Goal: Information Seeking & Learning: Learn about a topic

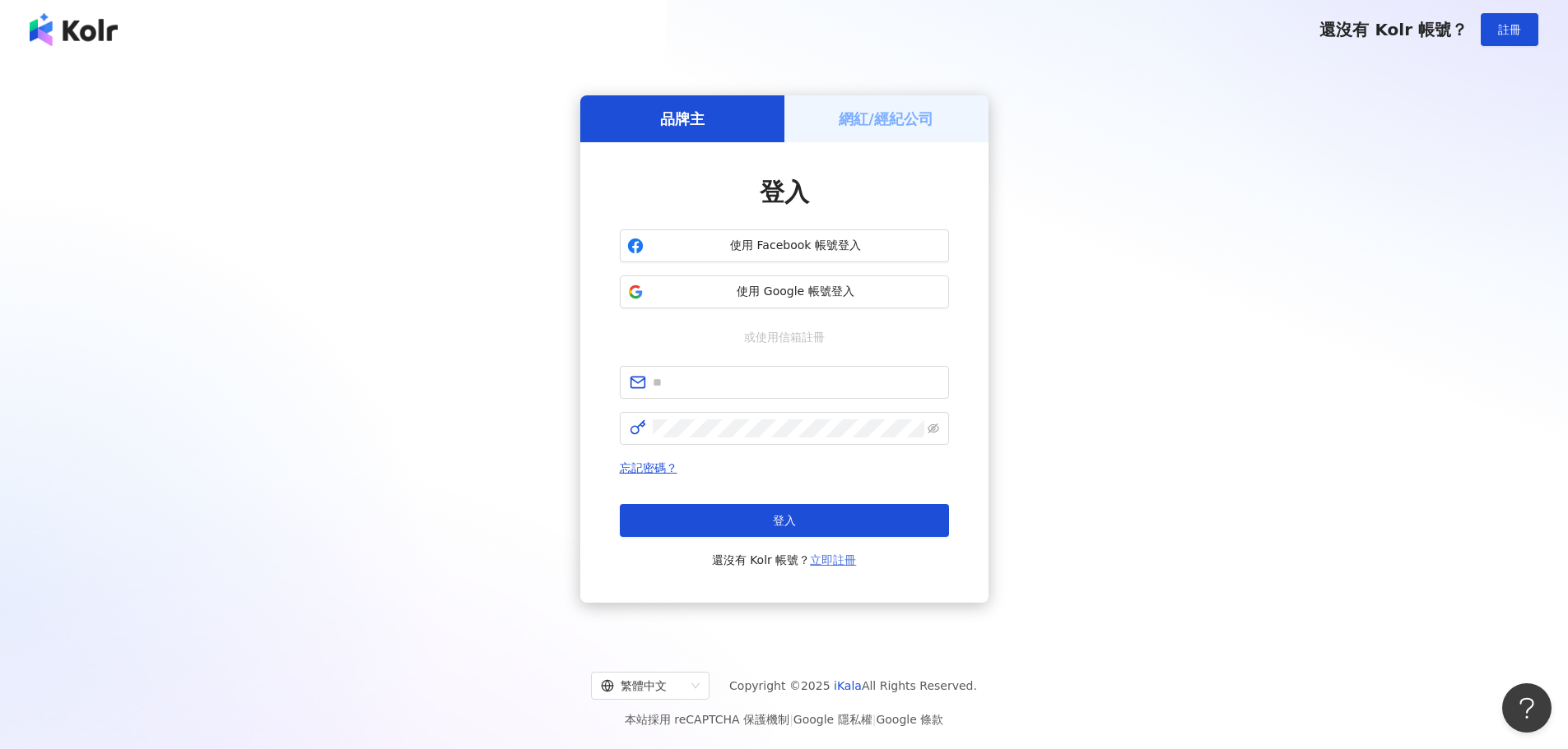
click at [839, 555] on link "立即註冊" at bounding box center [833, 560] width 46 height 13
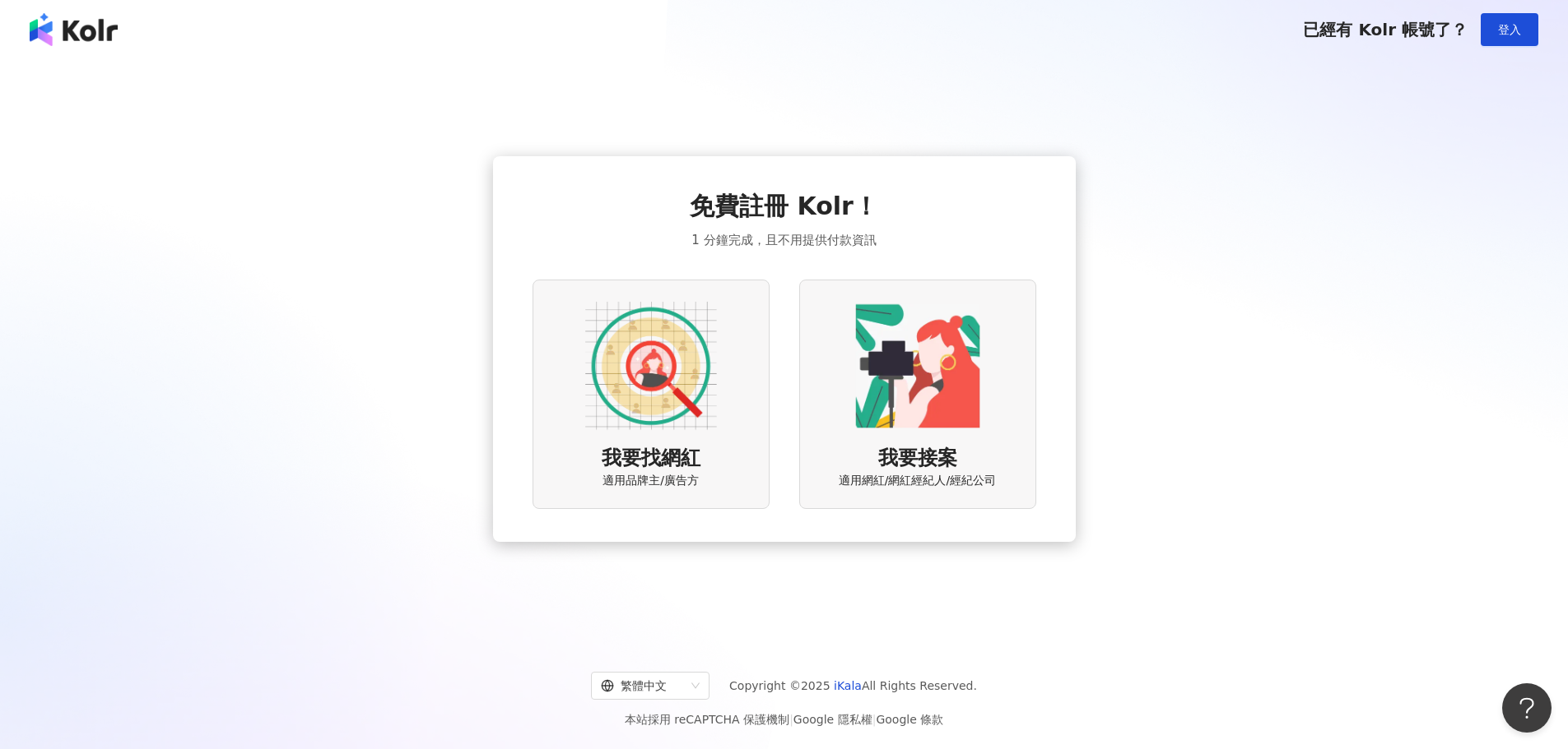
click at [615, 328] on img at bounding box center [651, 365] width 132 height 132
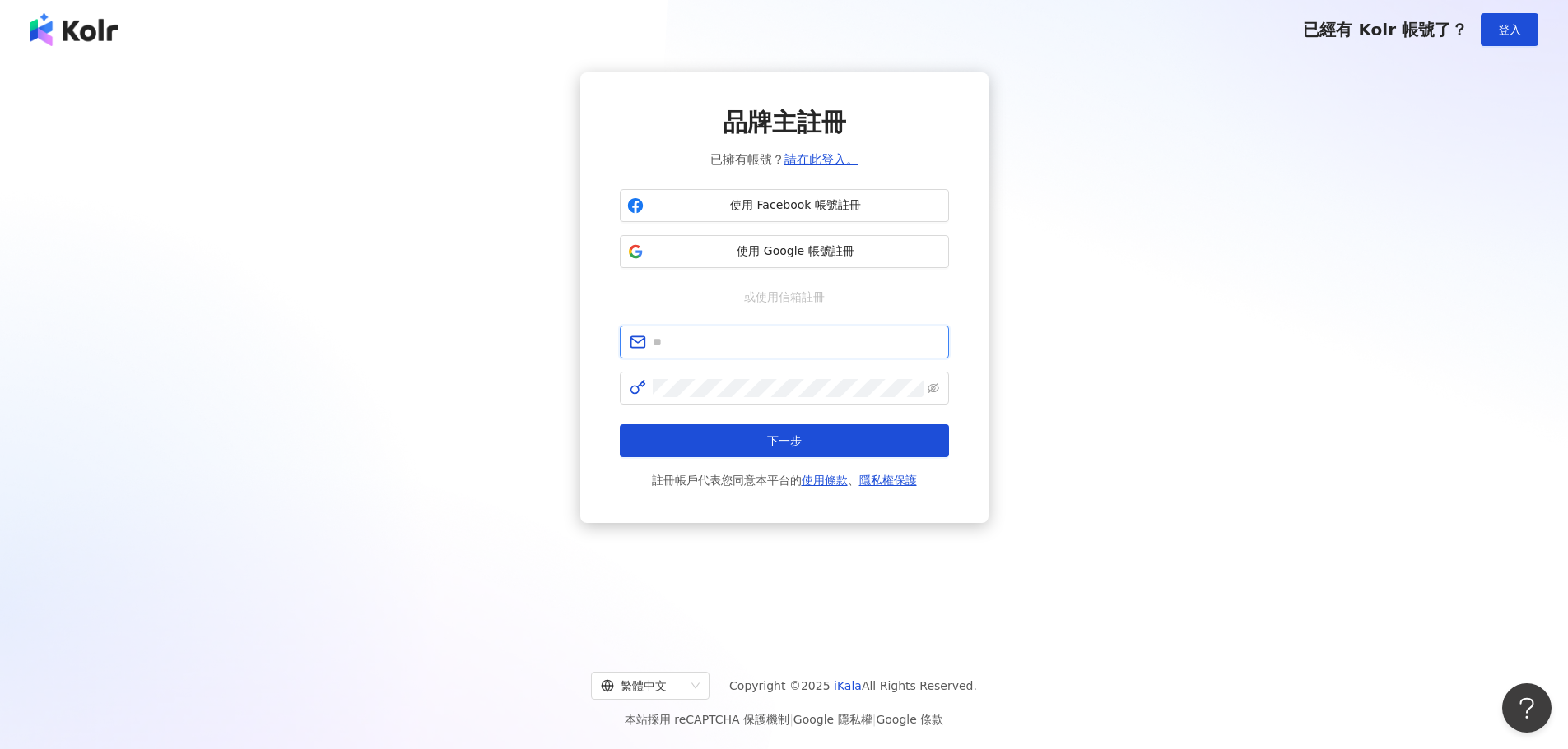
click at [761, 342] on input "text" at bounding box center [796, 342] width 286 height 18
type input "**********"
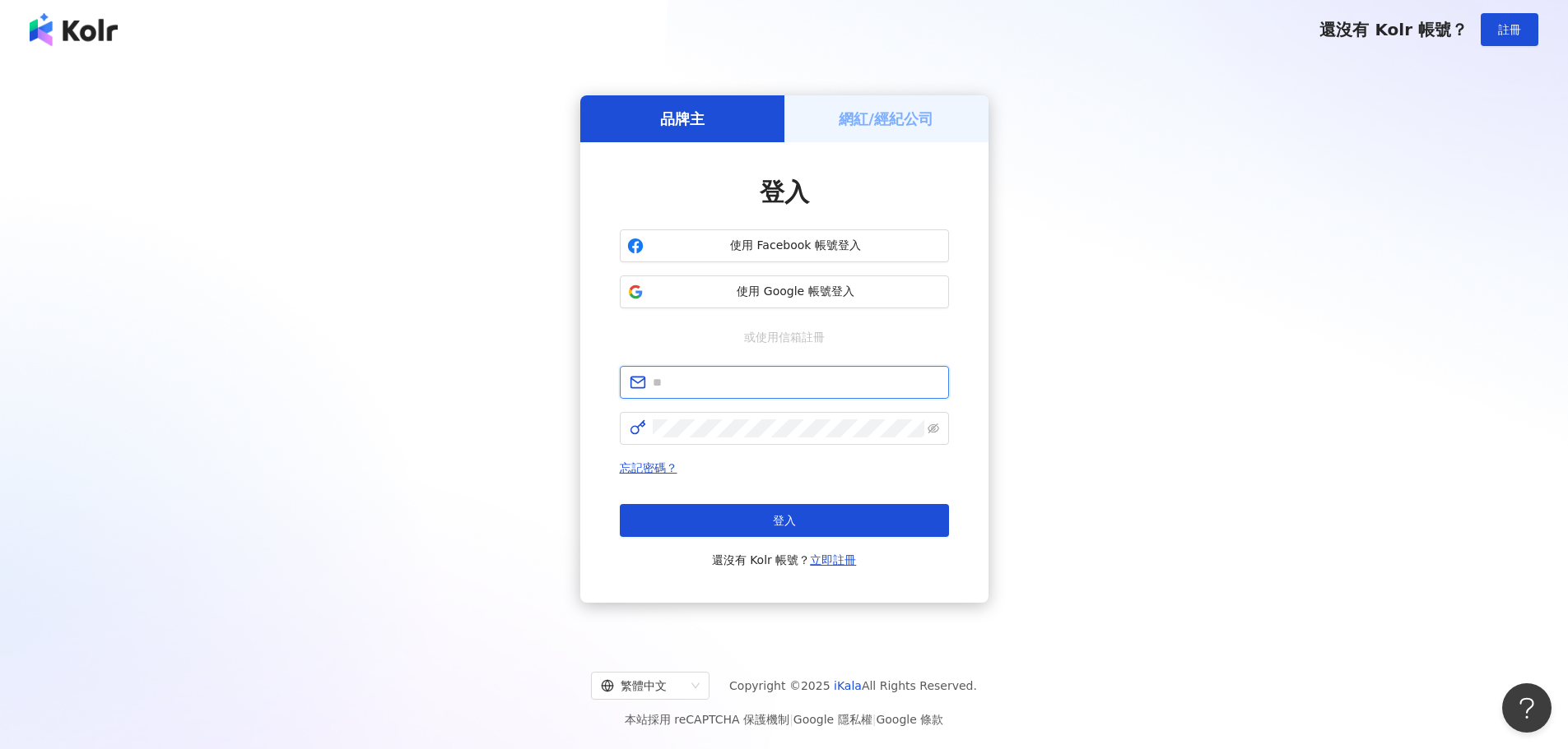
click at [826, 386] on input "text" at bounding box center [796, 383] width 286 height 18
click at [813, 302] on button "使用 Google 帳號登入" at bounding box center [784, 292] width 330 height 33
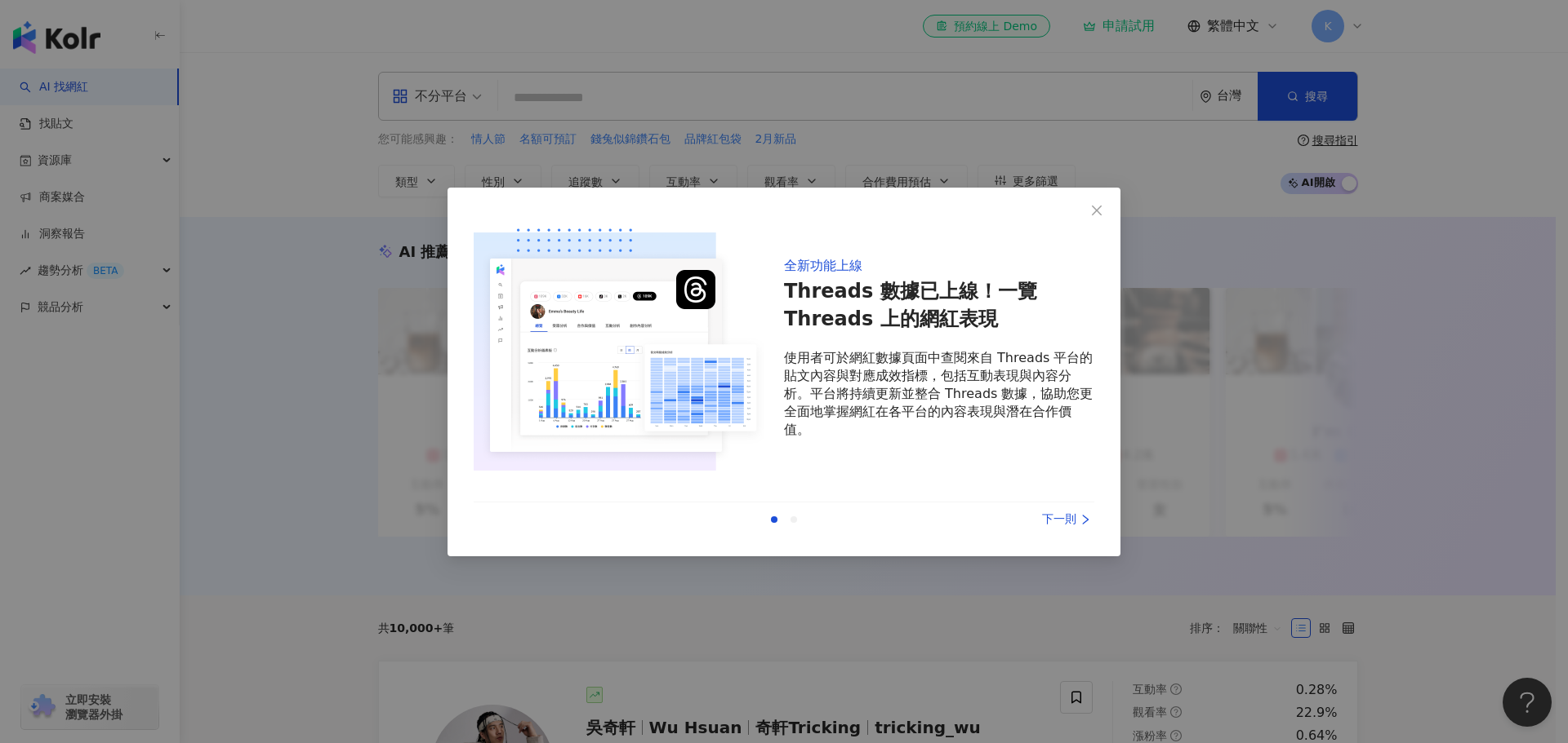
click at [1053, 512] on div "下一則" at bounding box center [1033, 520] width 122 height 18
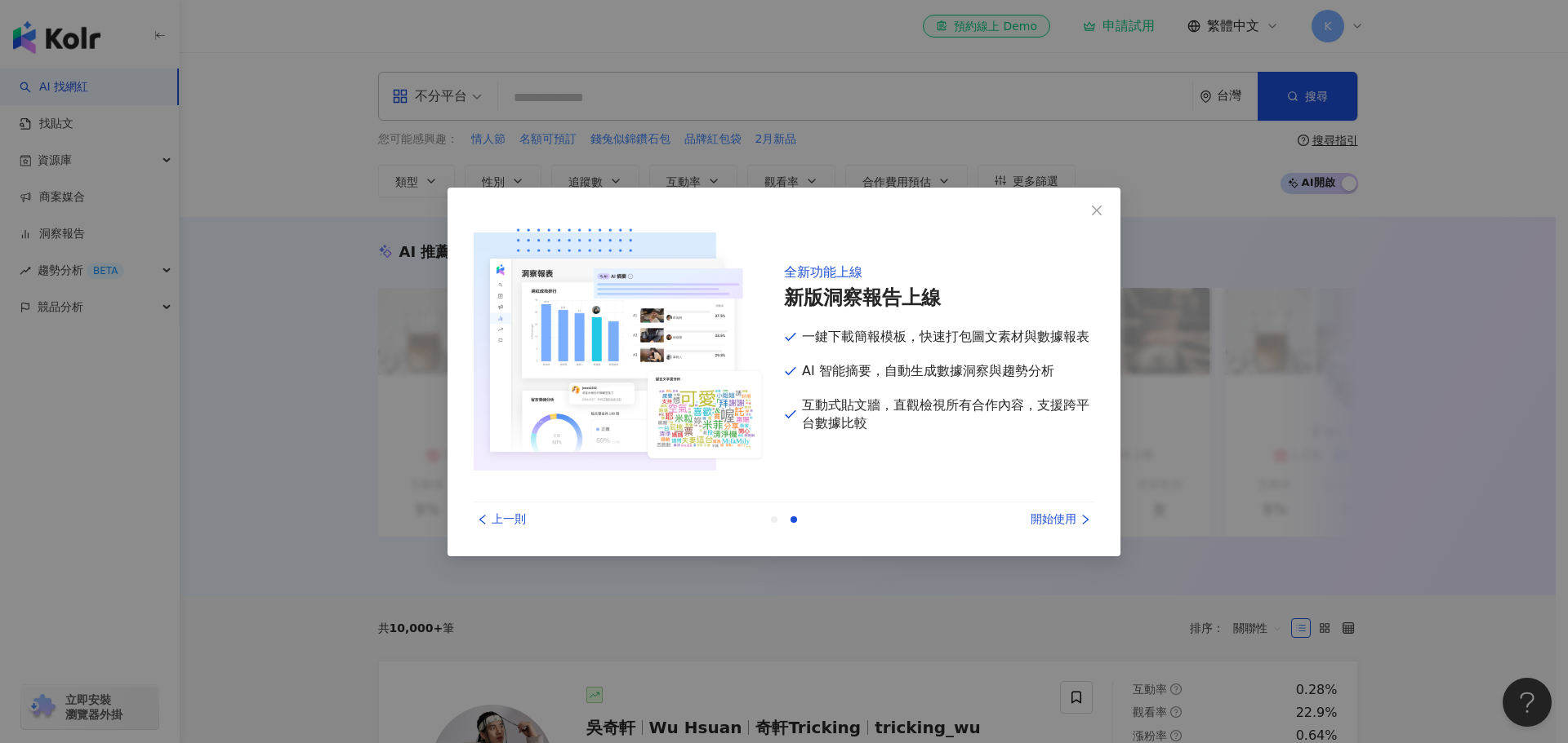
click at [1053, 512] on div "開始使用" at bounding box center [1033, 520] width 122 height 18
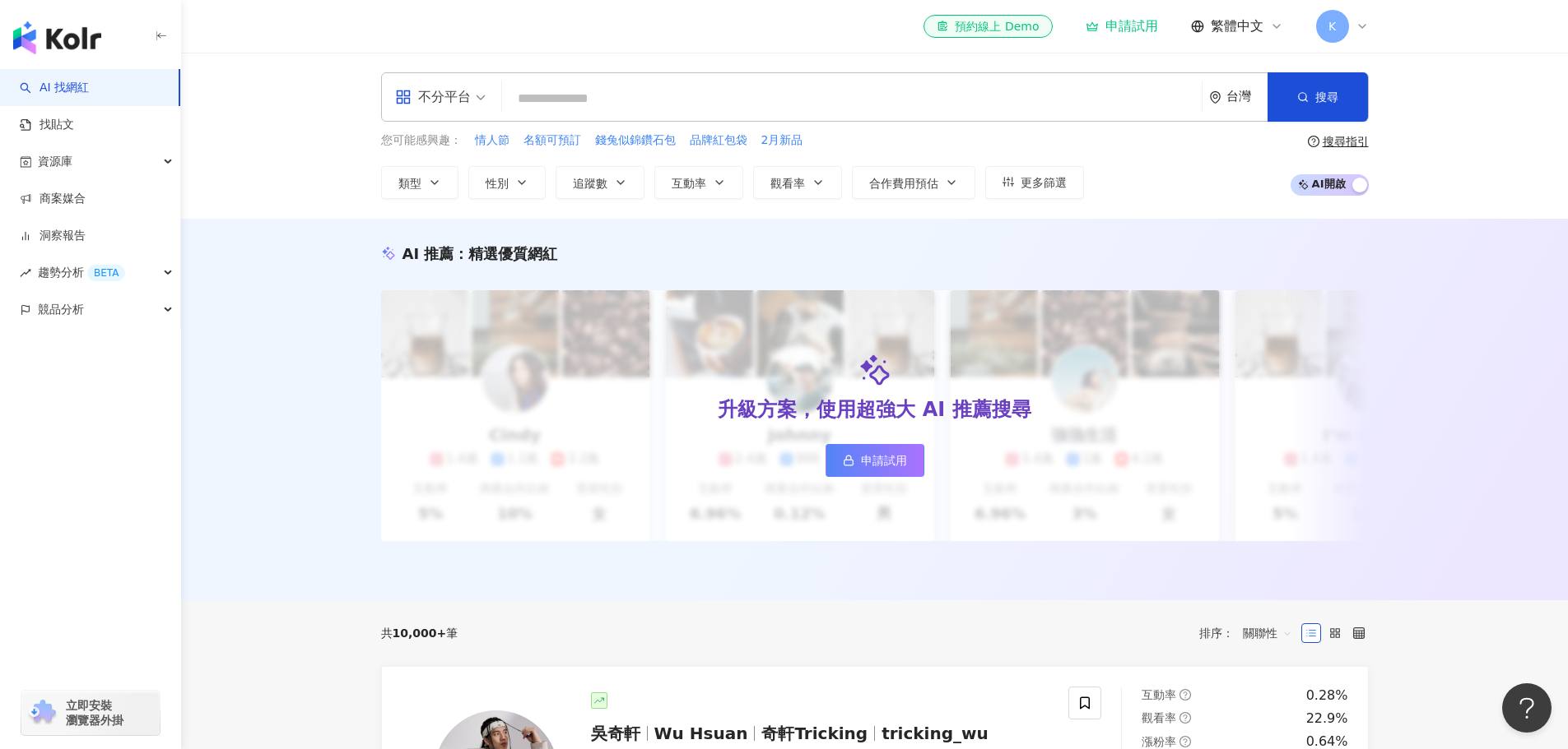
click at [1361, 25] on icon at bounding box center [1362, 26] width 13 height 13
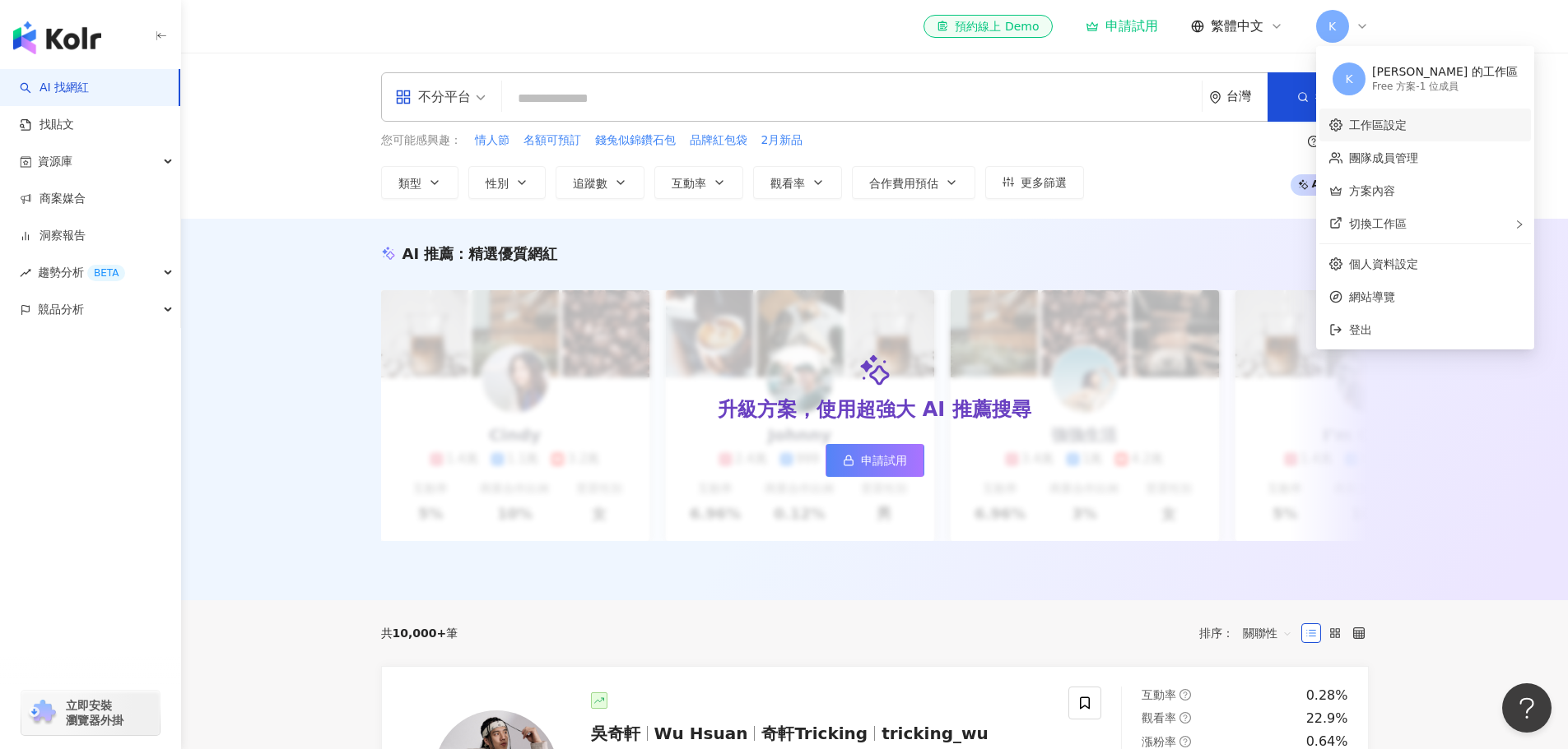
click at [1401, 132] on link "工作區設定" at bounding box center [1377, 125] width 58 height 13
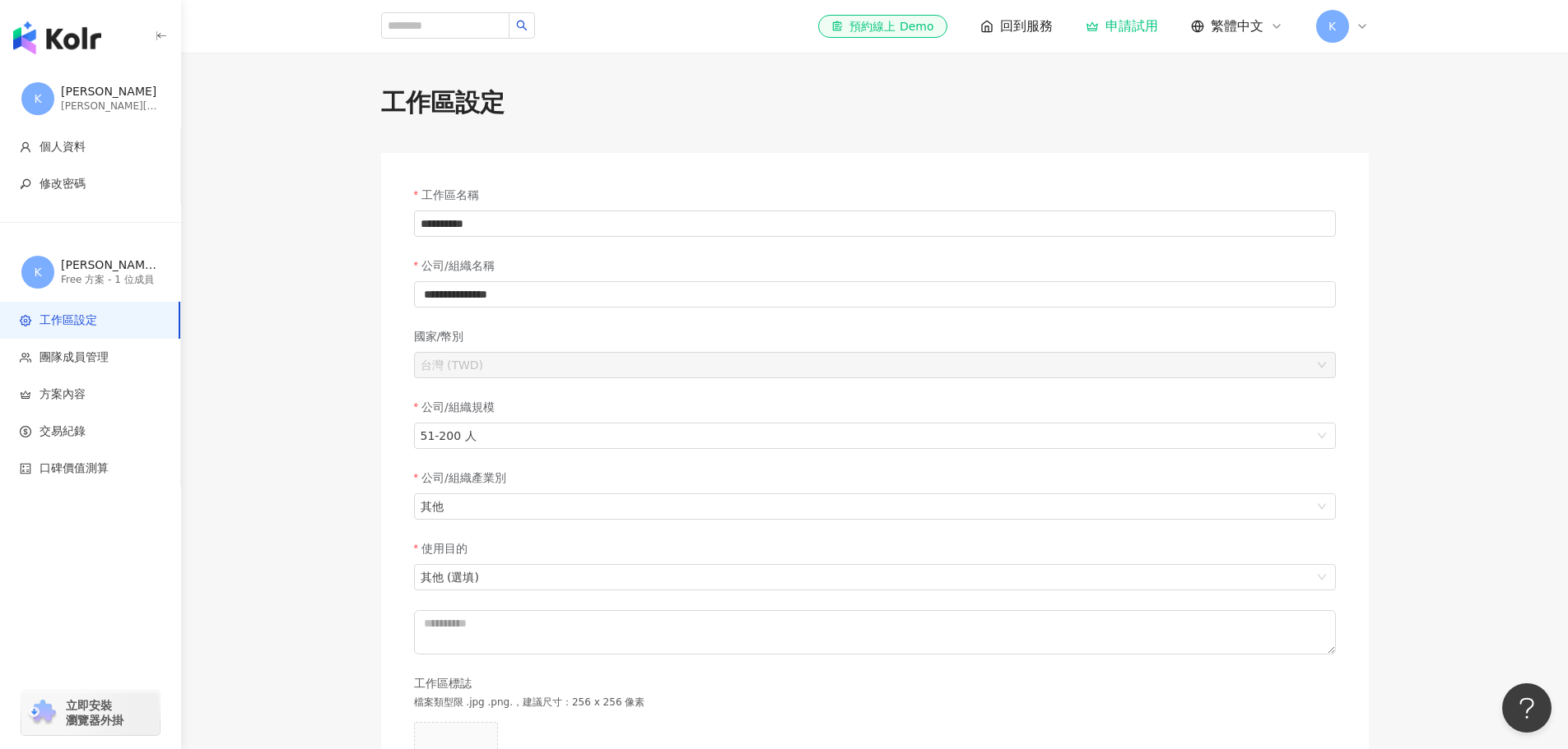
click at [335, 257] on main "**********" at bounding box center [875, 558] width 1387 height 944
click at [46, 361] on span "團隊成員管理" at bounding box center [74, 358] width 69 height 17
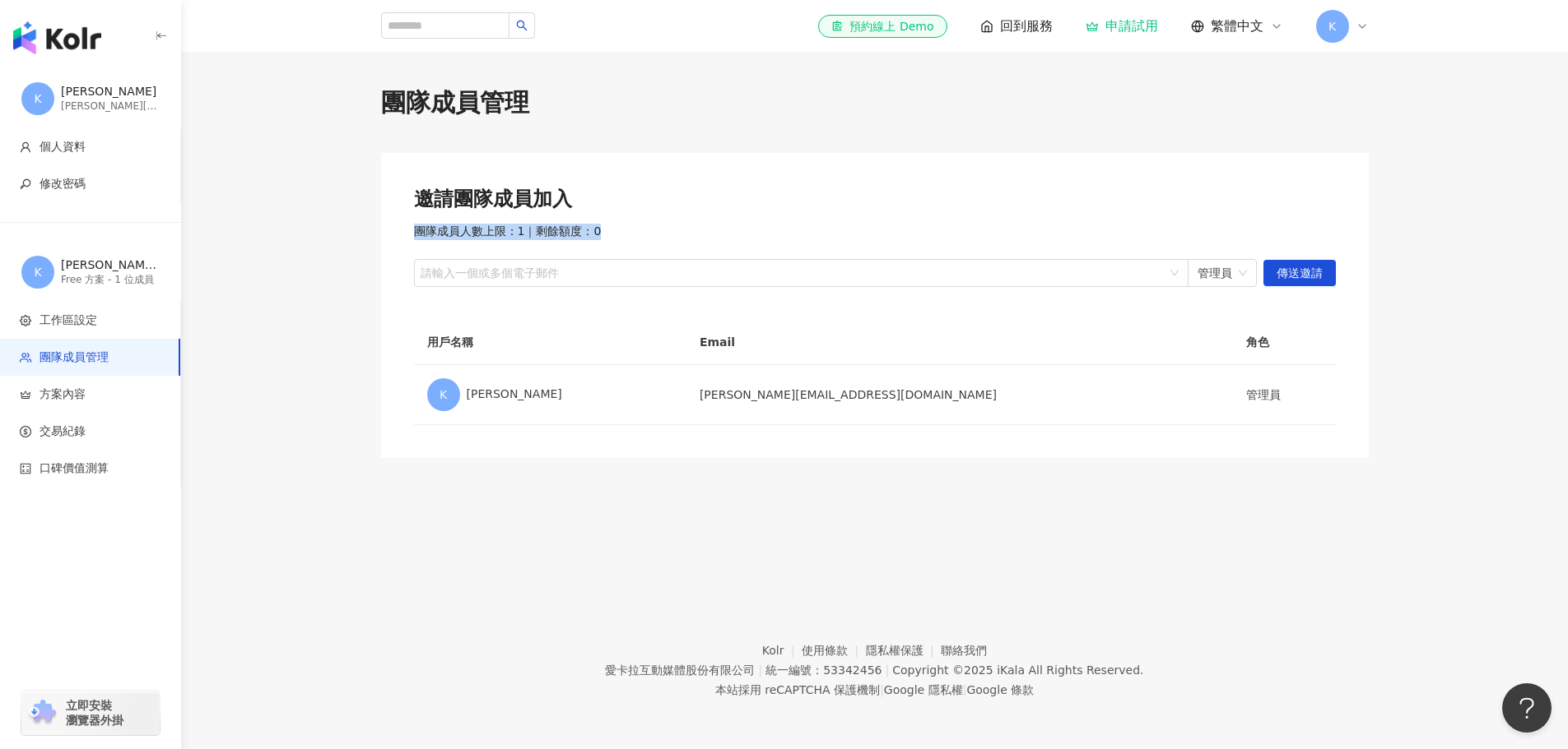
drag, startPoint x: 485, startPoint y: 234, endPoint x: 689, endPoint y: 233, distance: 204.0
click at [689, 233] on div "團隊成員人數上限：1 ｜ 剩餘額度：0" at bounding box center [875, 232] width 922 height 17
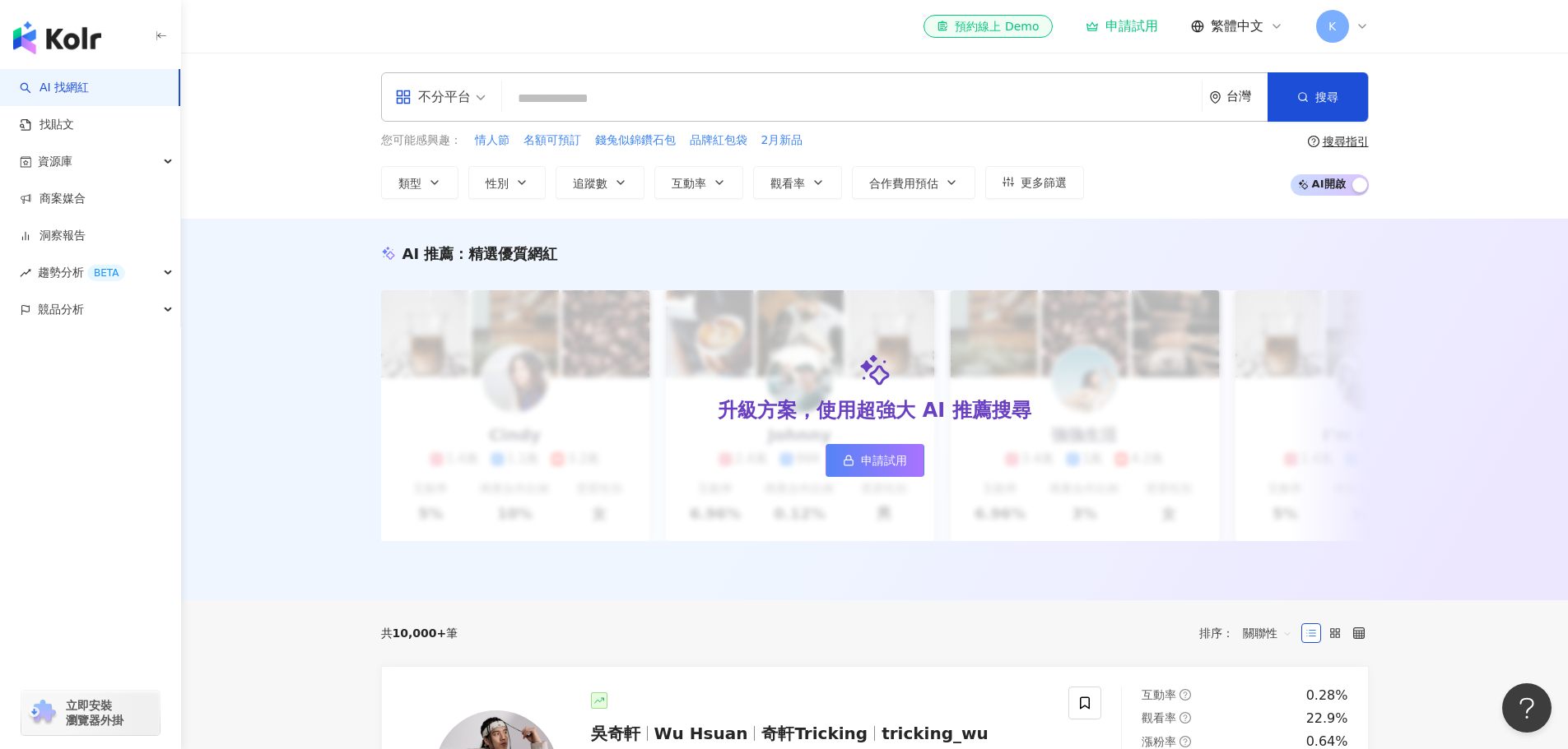
click at [1345, 22] on span "K" at bounding box center [1333, 27] width 33 height 33
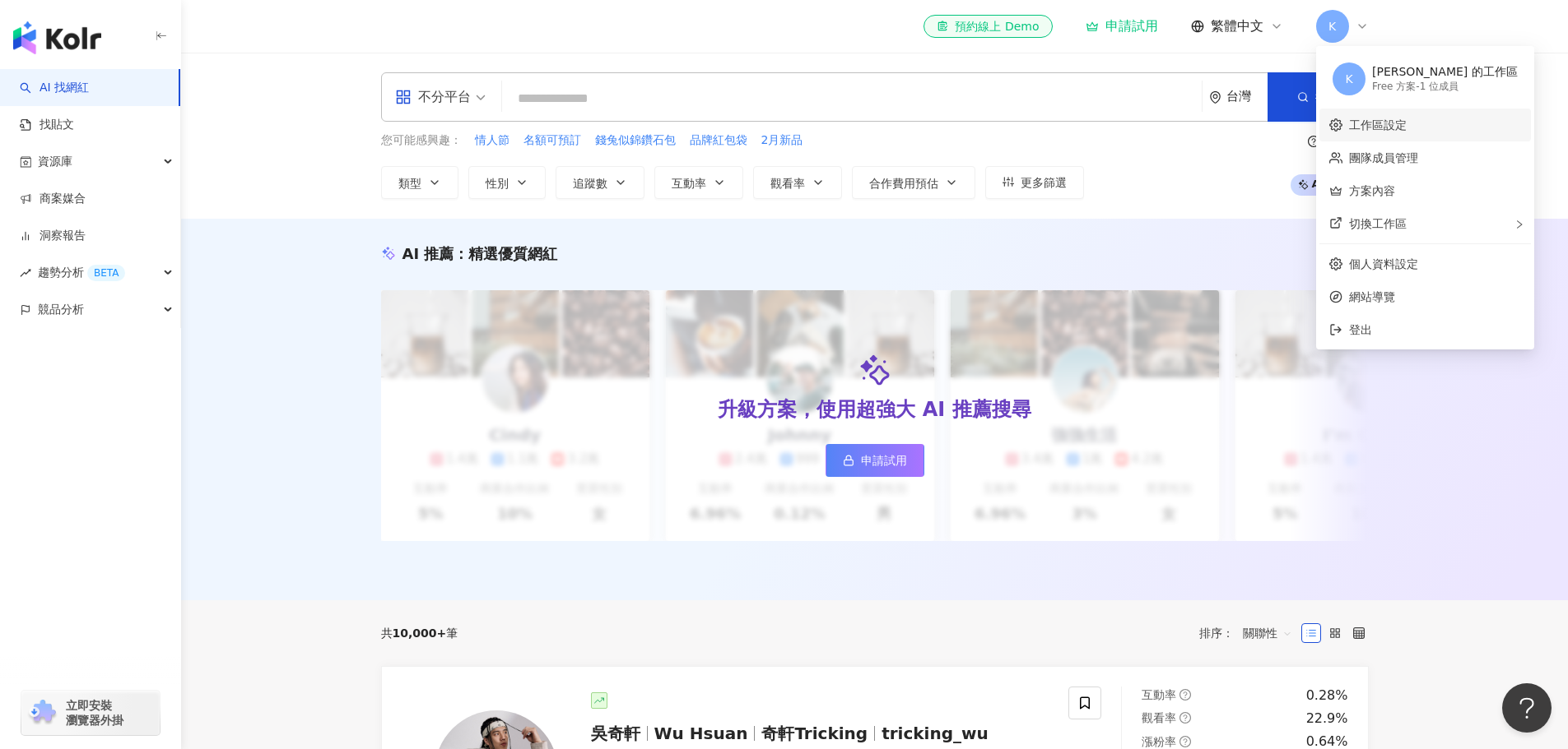
click at [1396, 132] on link "工作區設定" at bounding box center [1377, 125] width 58 height 13
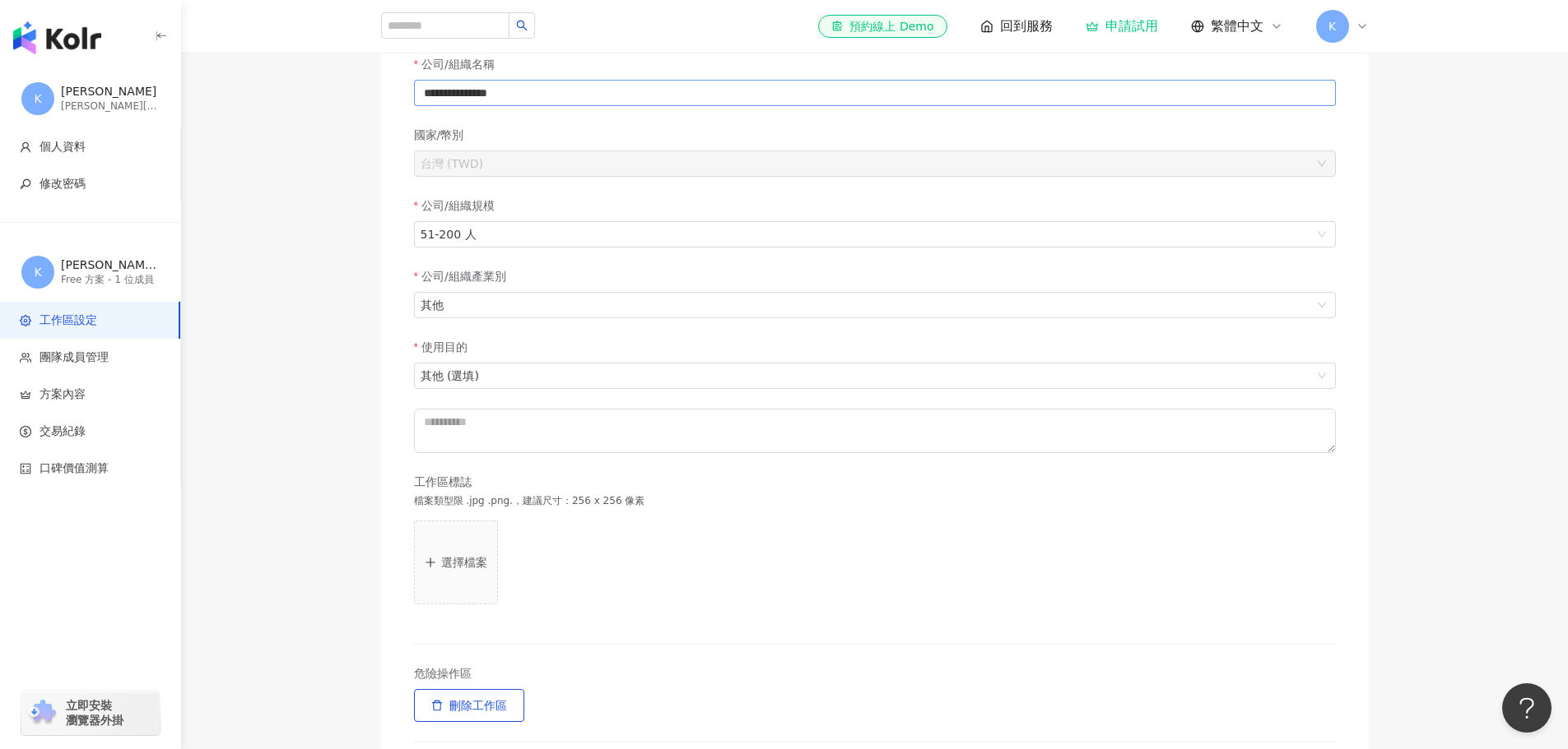
scroll to position [247, 0]
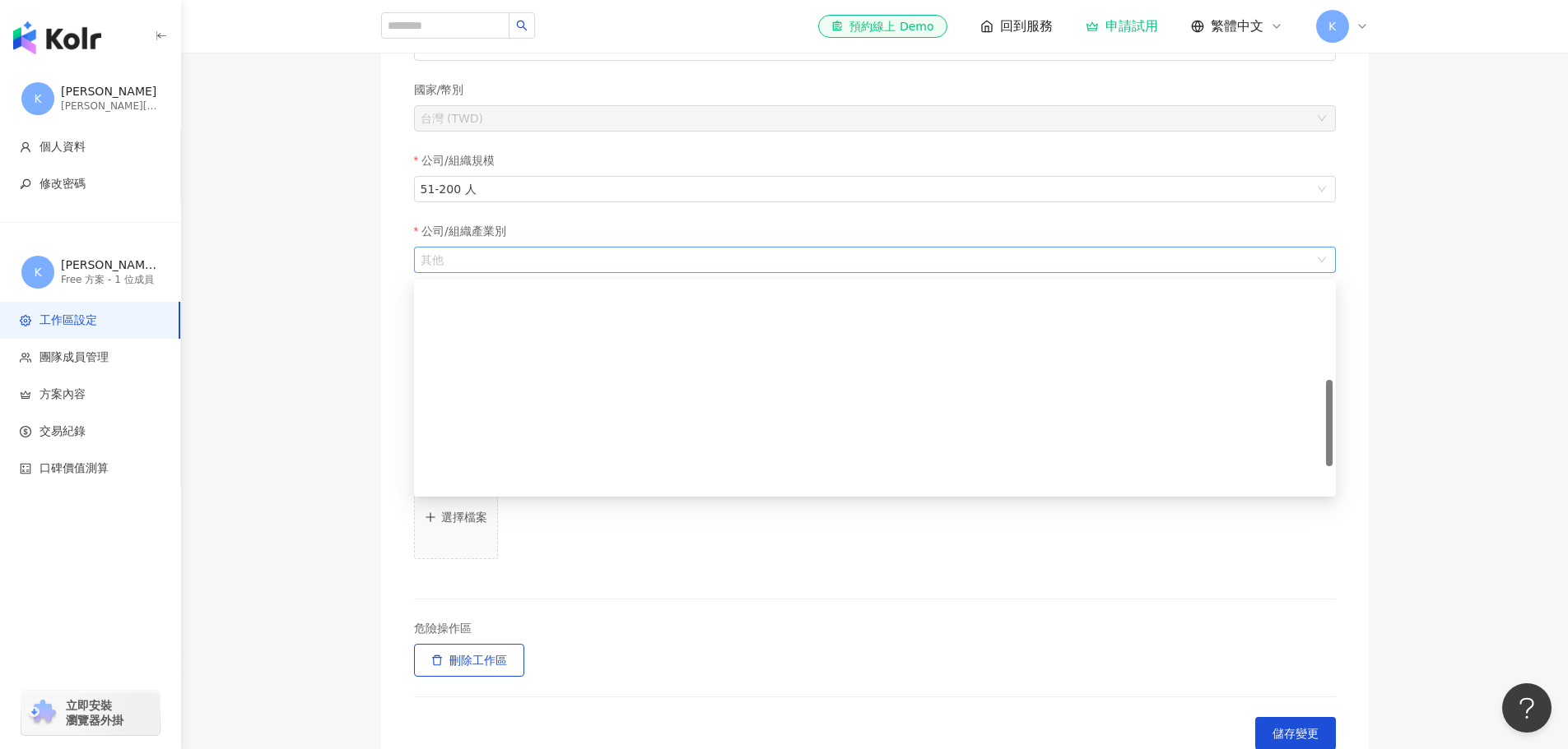
click at [544, 263] on span "其他" at bounding box center [875, 259] width 909 height 25
click at [322, 320] on main "**********" at bounding box center [875, 311] width 1387 height 944
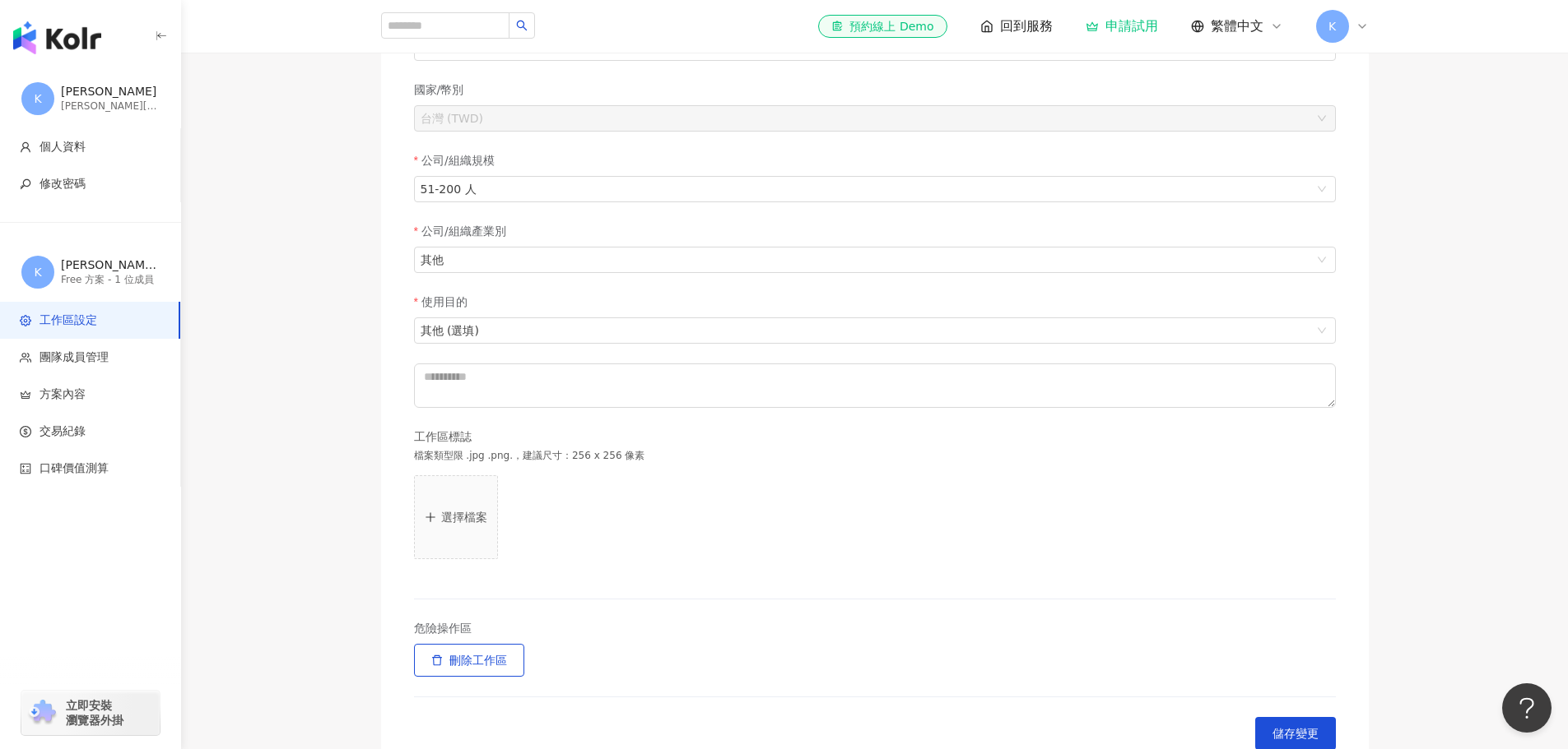
click at [1343, 26] on span "K" at bounding box center [1333, 27] width 33 height 33
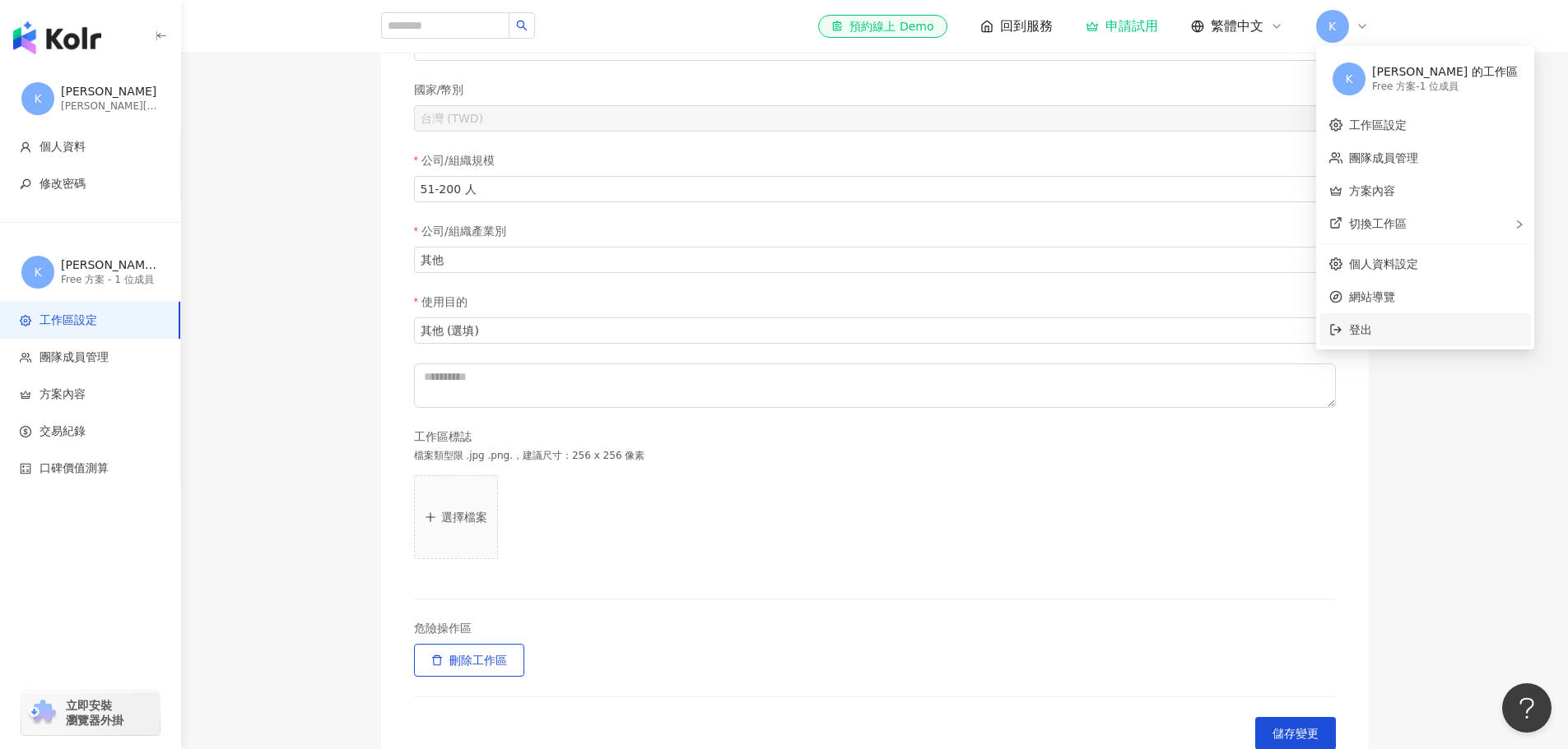
click at [1388, 341] on li "登出" at bounding box center [1425, 330] width 212 height 33
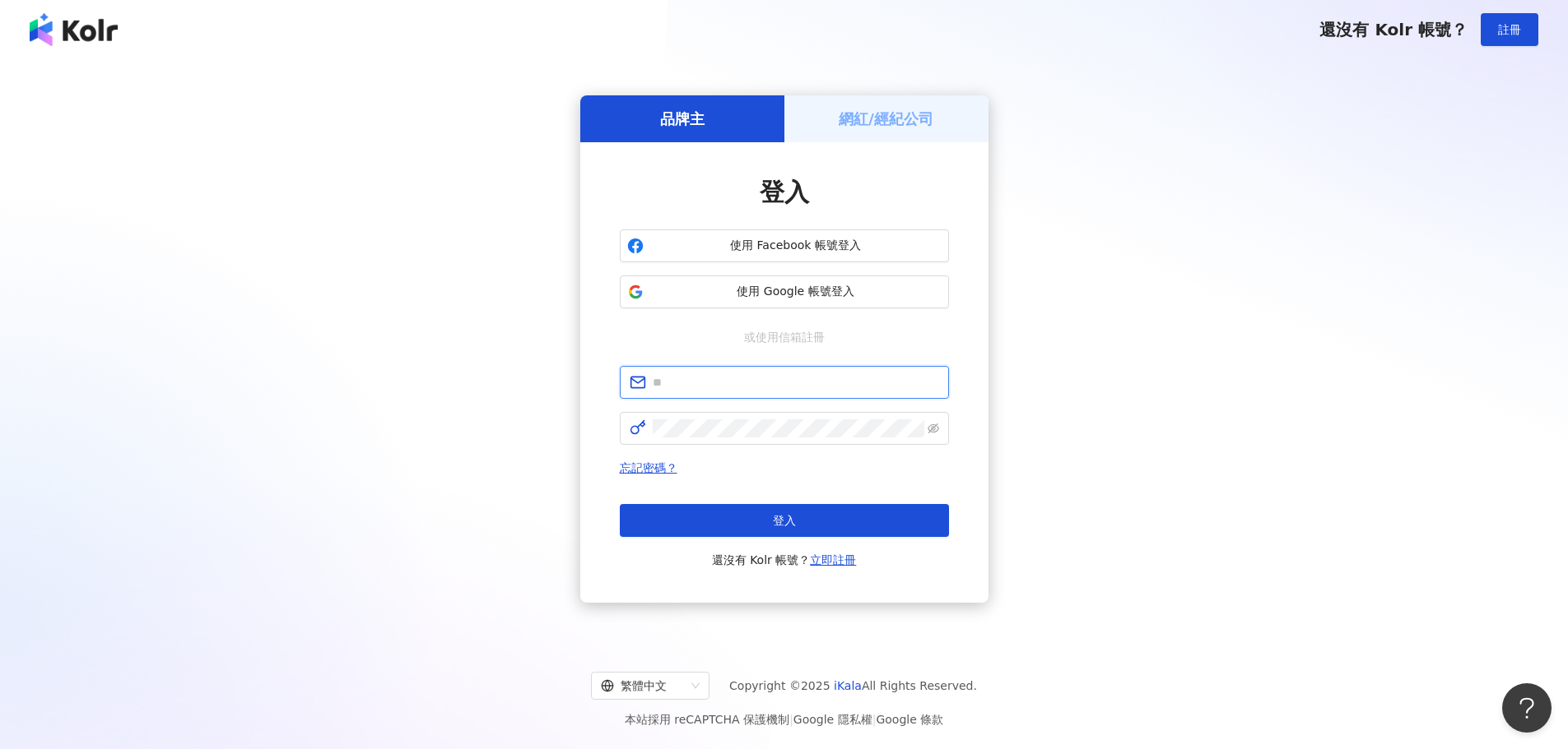
click at [749, 386] on input "text" at bounding box center [796, 383] width 286 height 18
type input "**********"
click button "登入" at bounding box center [784, 521] width 330 height 33
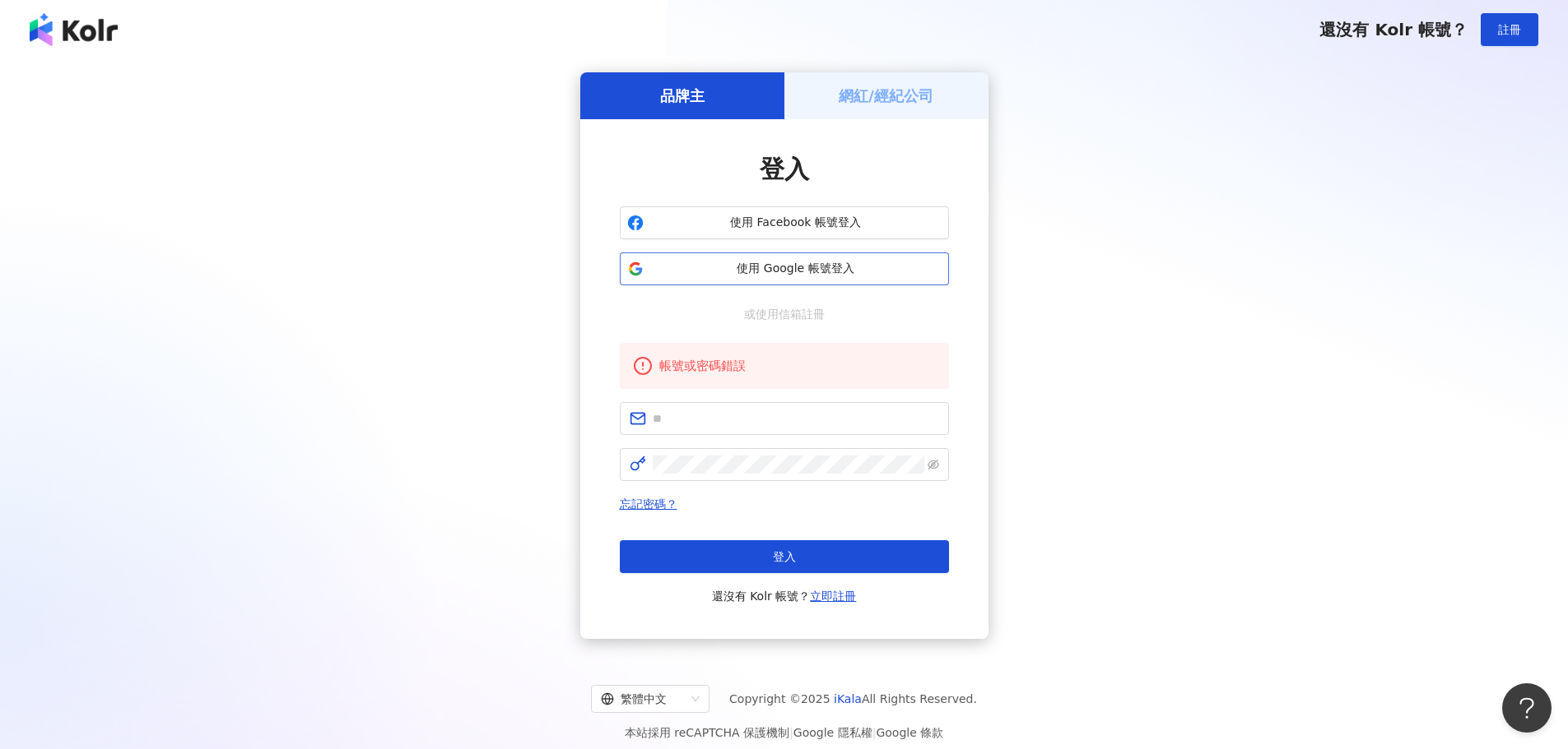
click at [854, 271] on span "使用 Google 帳號登入" at bounding box center [796, 269] width 291 height 17
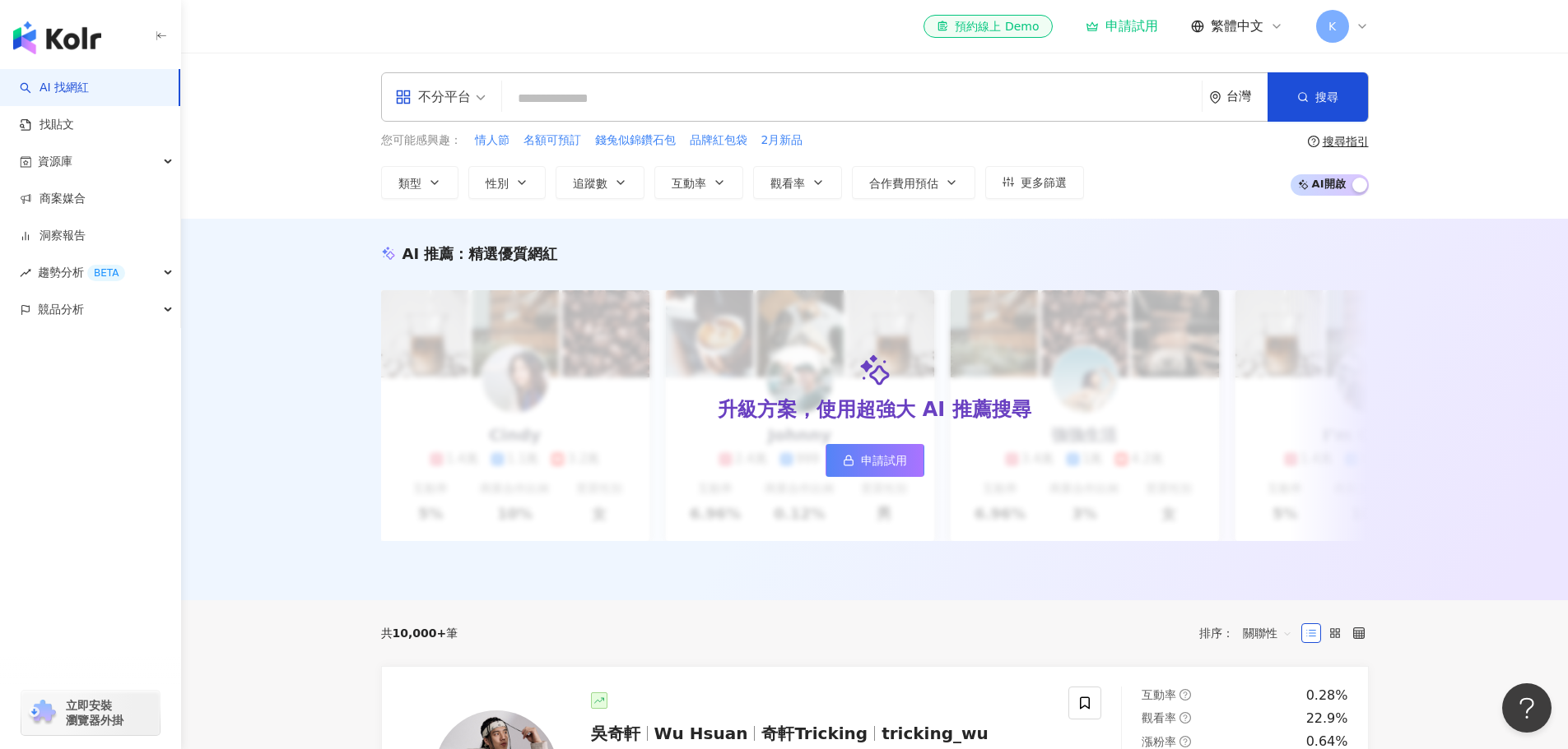
click at [1357, 35] on div "K" at bounding box center [1342, 27] width 52 height 33
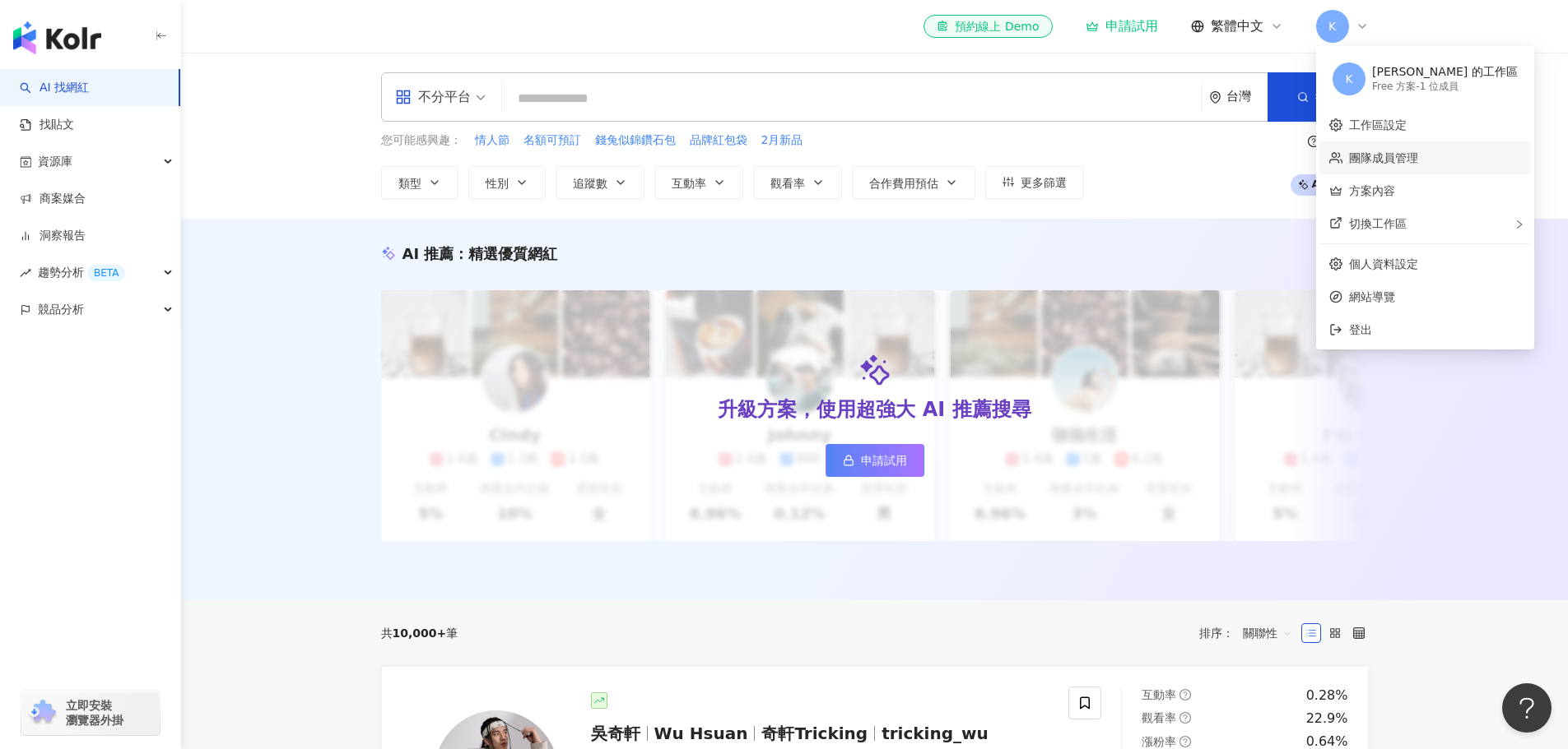
click at [1380, 157] on link "團隊成員管理" at bounding box center [1383, 157] width 69 height 13
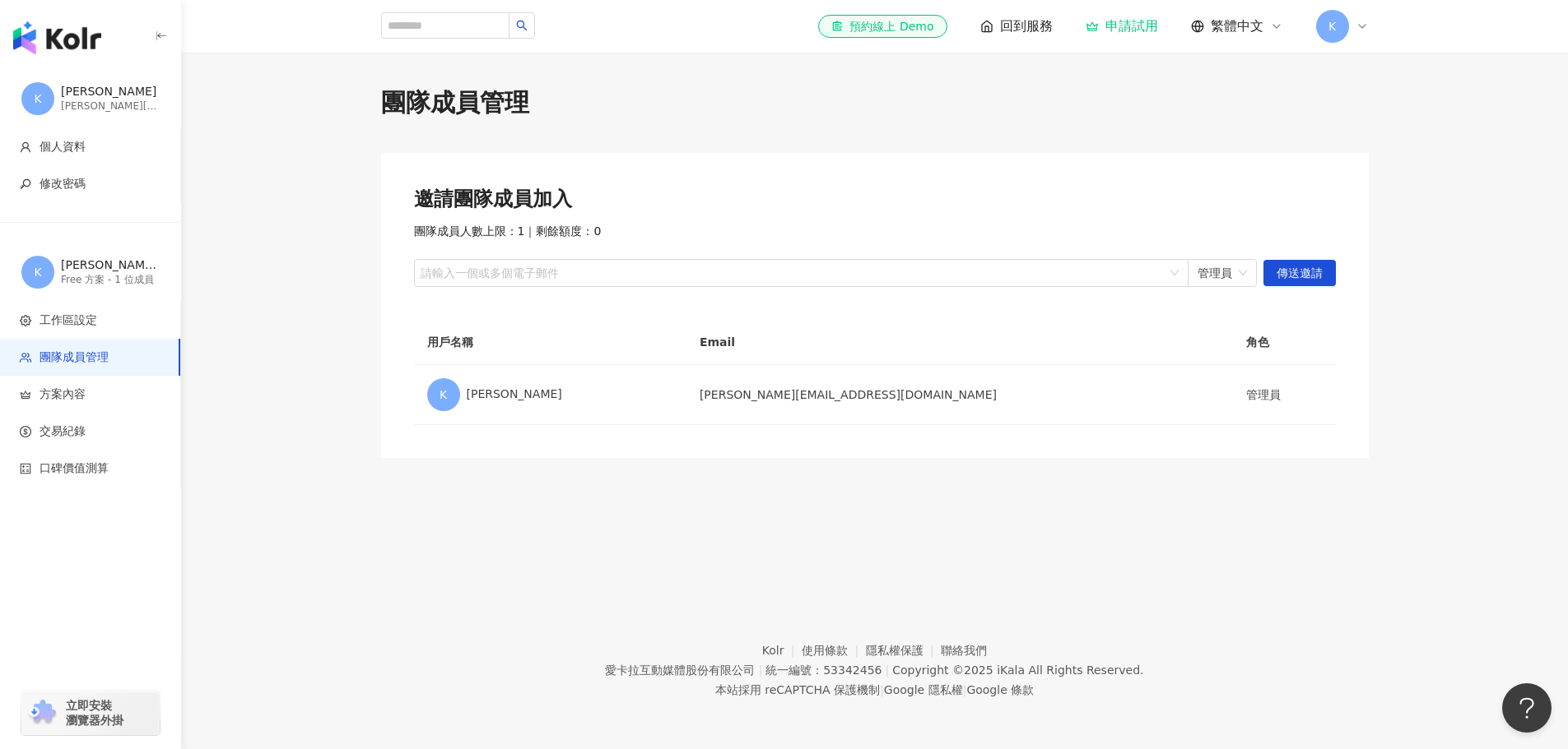
click at [1352, 35] on div "K" at bounding box center [1342, 27] width 52 height 33
click at [1383, 230] on span "切換工作區" at bounding box center [1377, 224] width 58 height 13
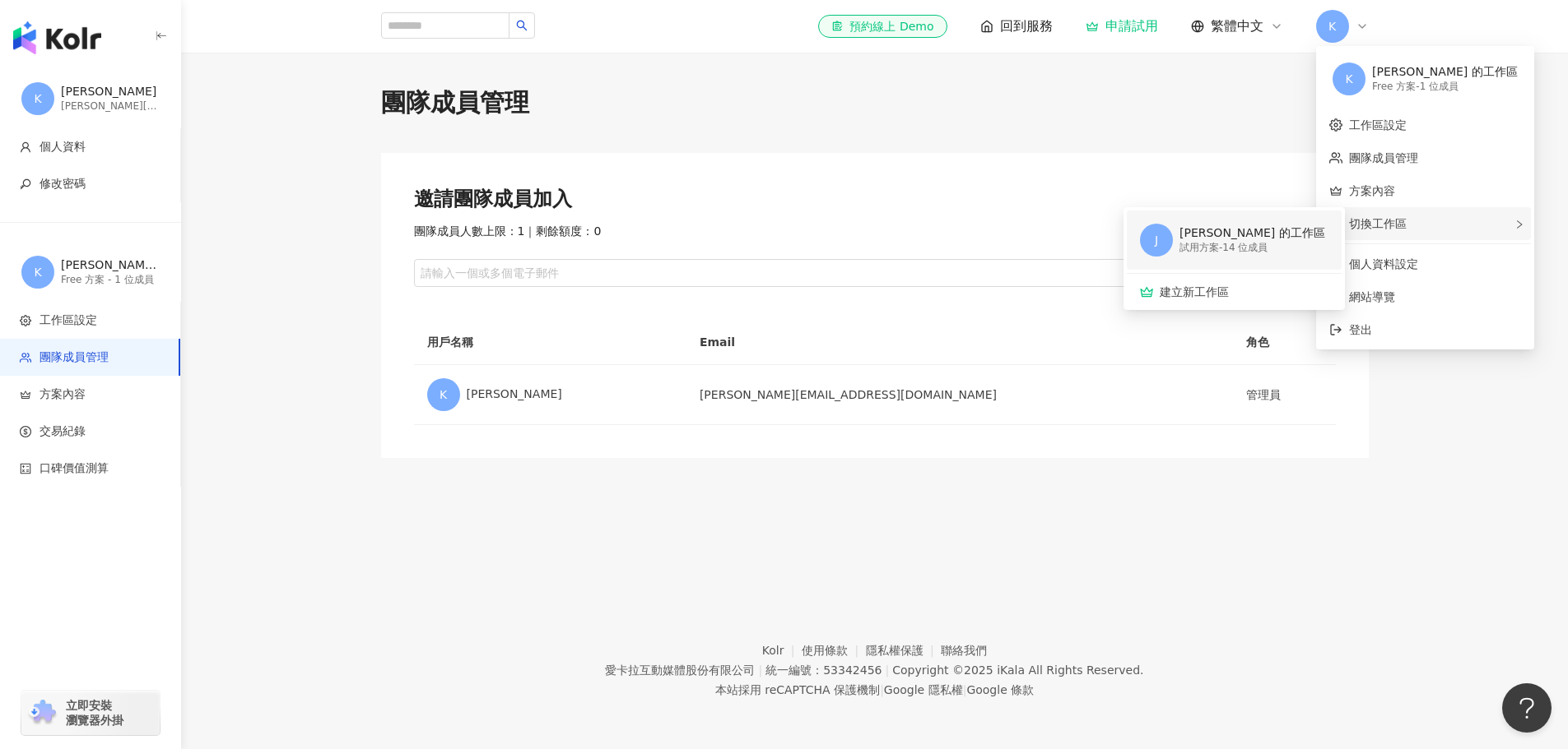
click at [1225, 243] on div "試用方案 - 14 位成員" at bounding box center [1252, 248] width 145 height 14
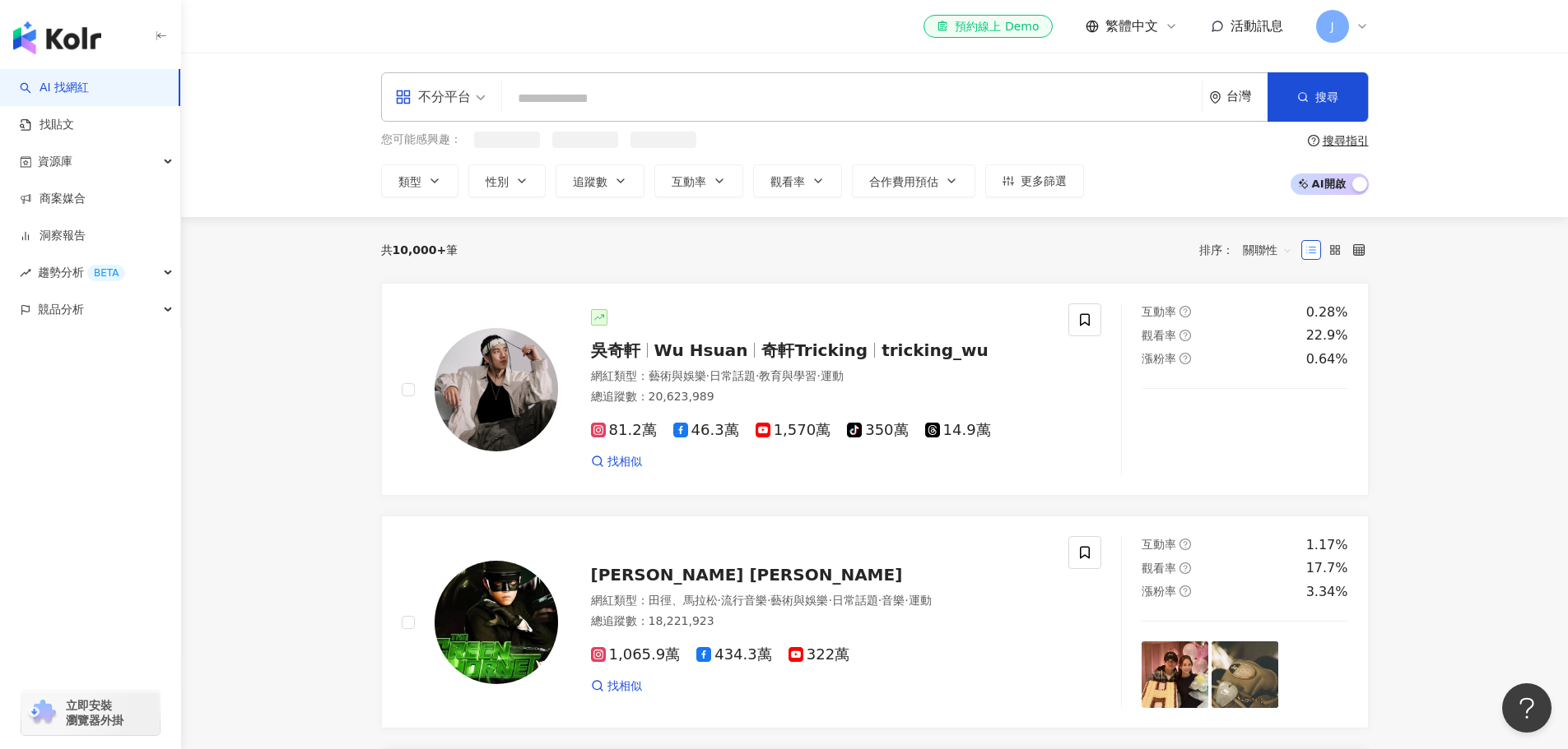
scroll to position [75, 0]
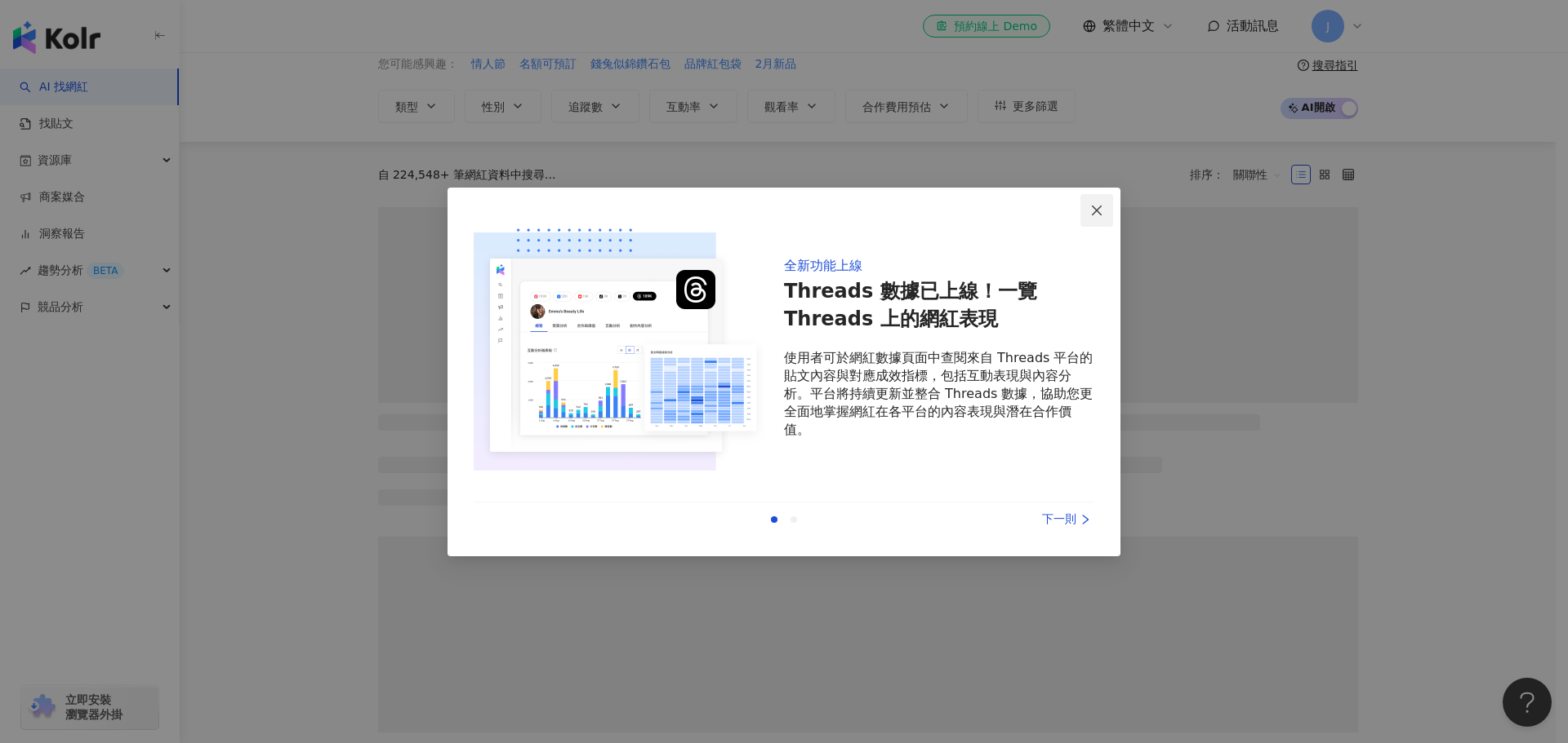
click at [1097, 218] on button "Close" at bounding box center [1097, 211] width 33 height 33
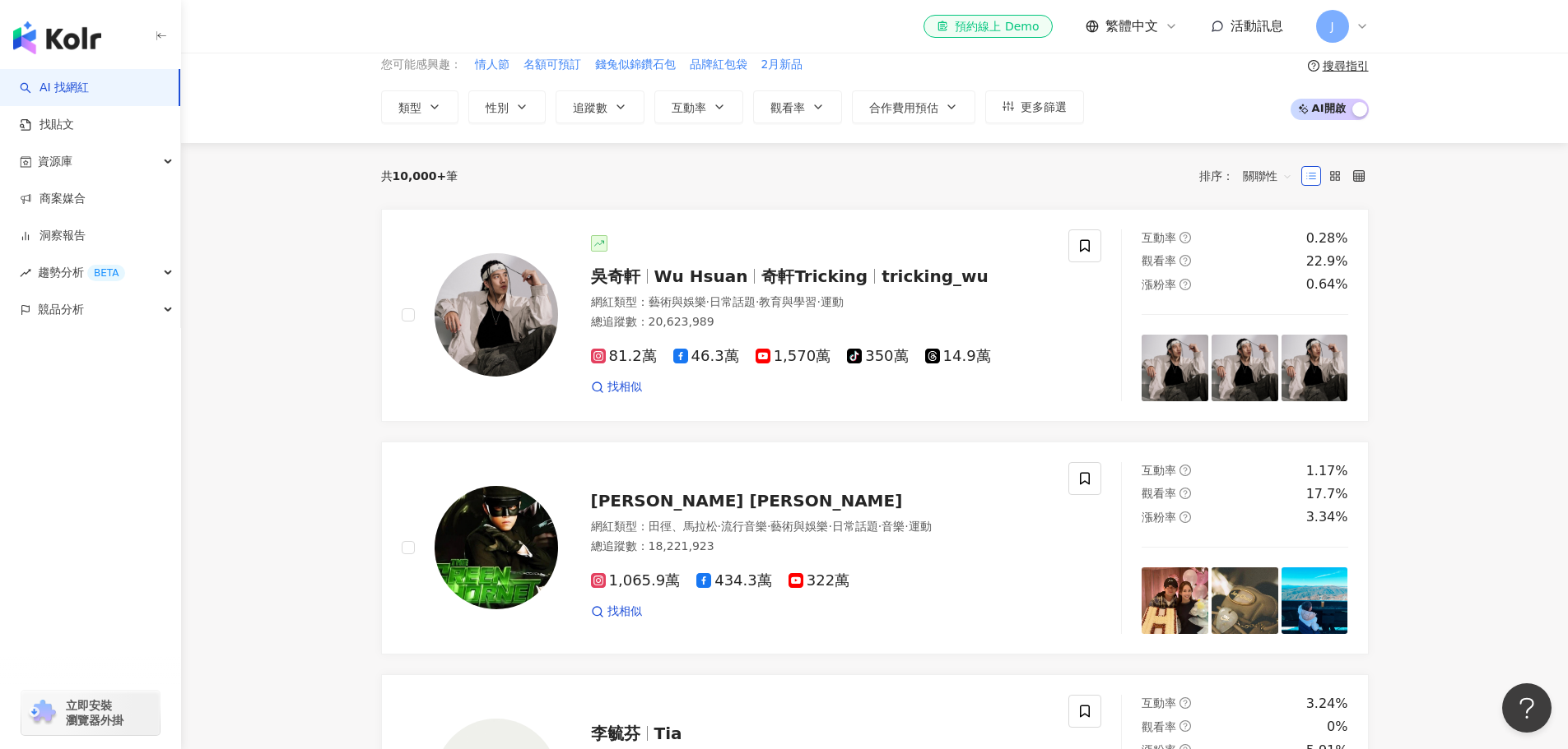
click at [1359, 22] on icon at bounding box center [1362, 26] width 13 height 13
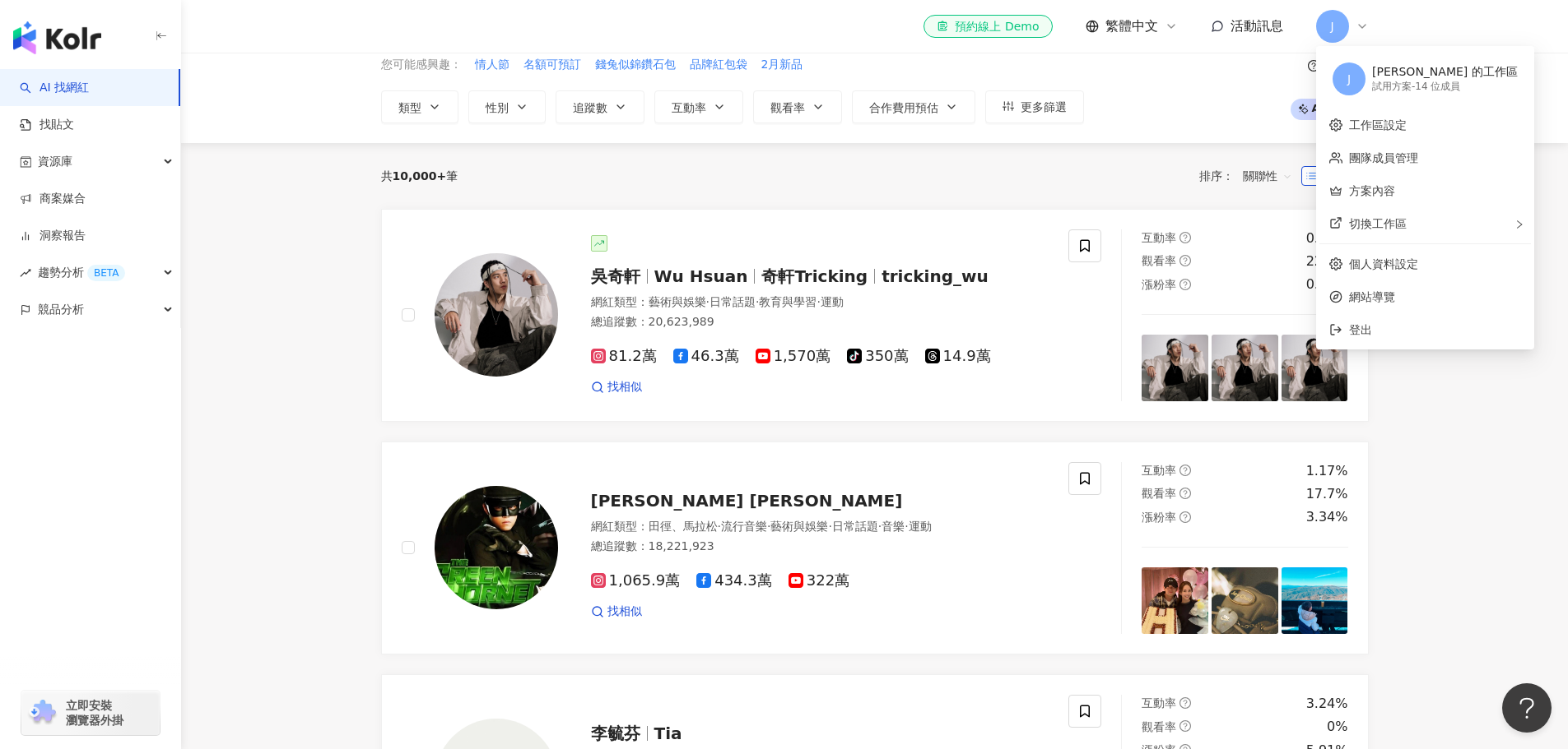
click at [1439, 71] on div "Joanna Shen 的工作區" at bounding box center [1445, 73] width 145 height 17
click at [1407, 125] on link "工作區設定" at bounding box center [1377, 125] width 58 height 13
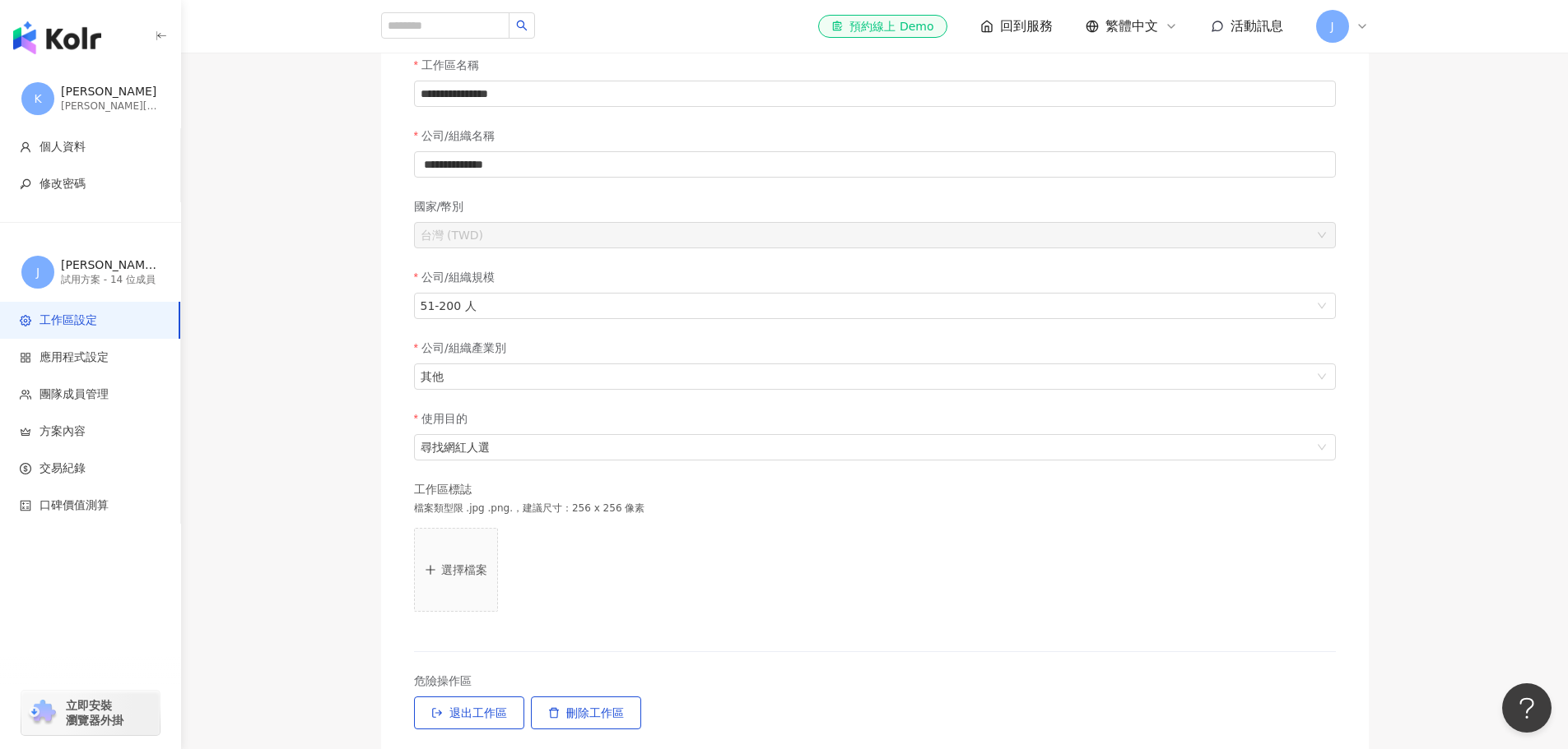
scroll to position [74, 0]
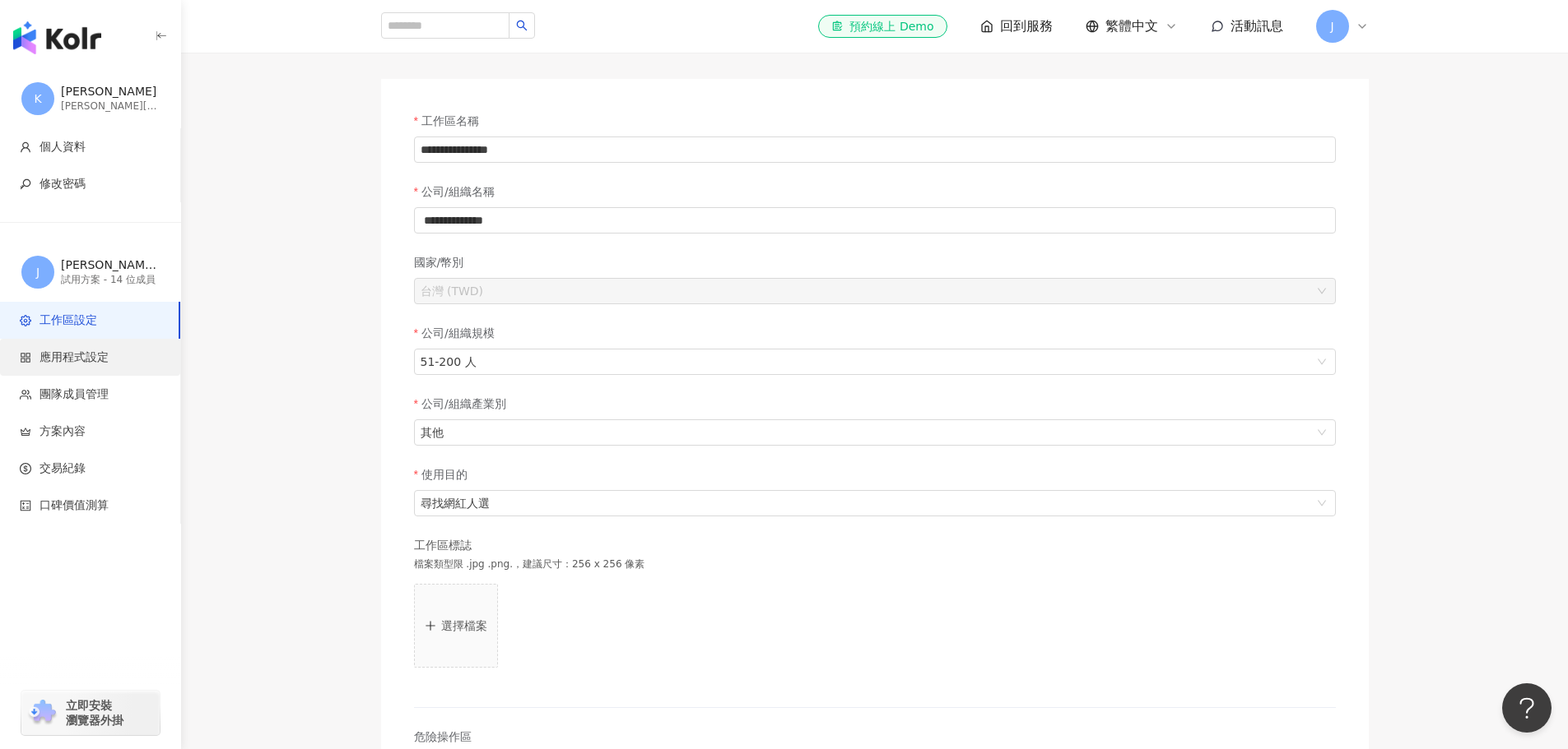
click at [74, 363] on span "應用程式設定" at bounding box center [74, 358] width 69 height 17
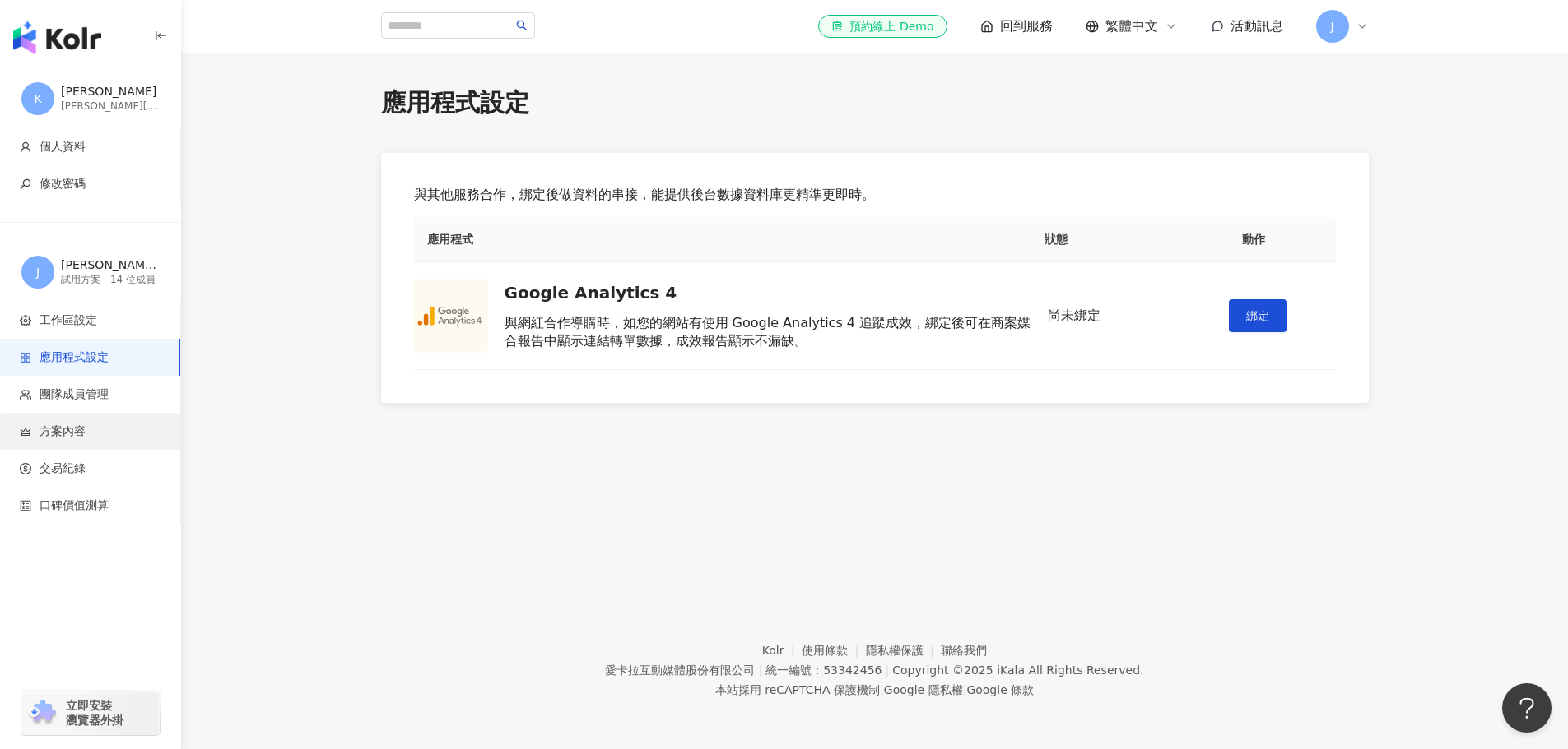
click at [49, 414] on li "方案內容" at bounding box center [90, 432] width 180 height 37
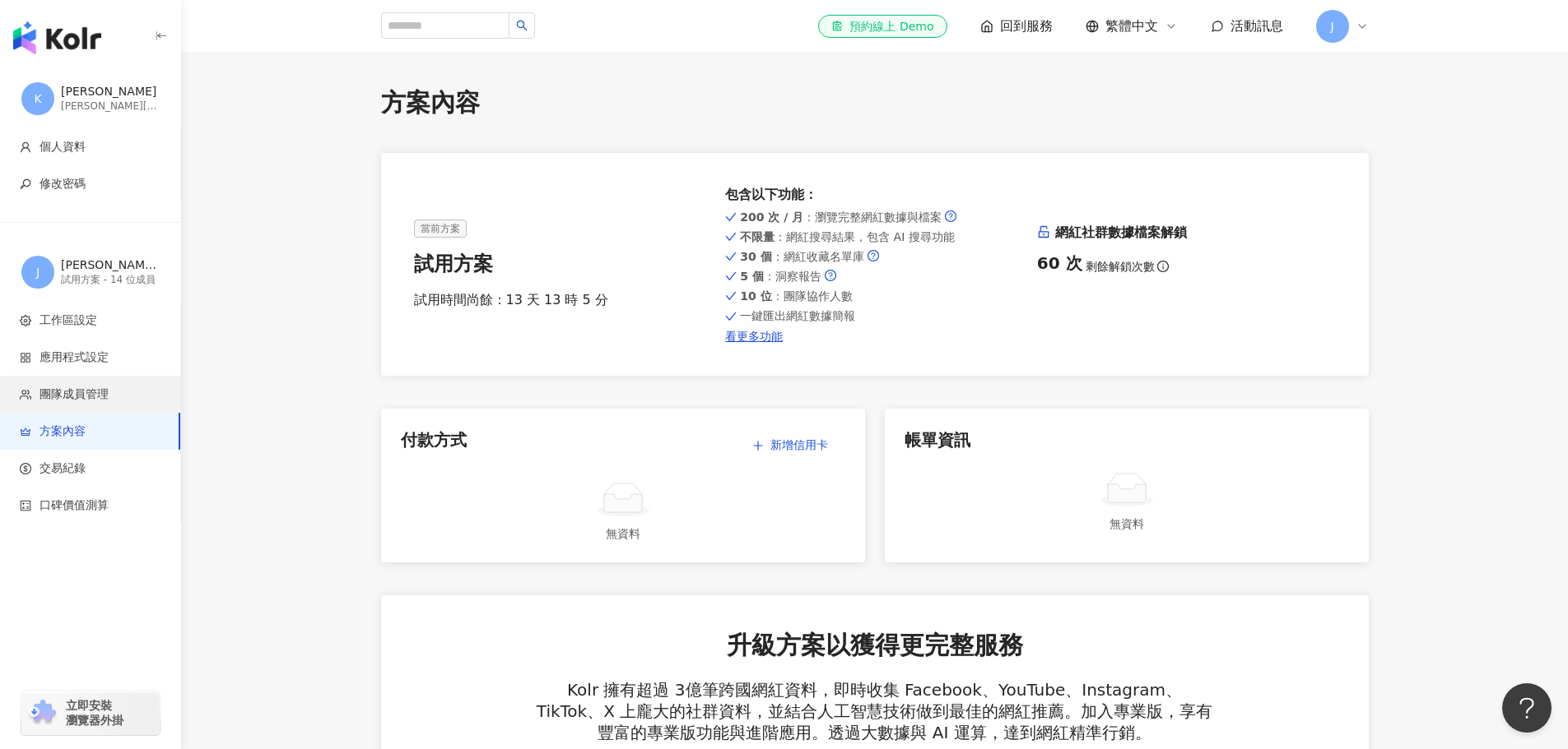
click at [62, 396] on span "團隊成員管理" at bounding box center [74, 395] width 69 height 17
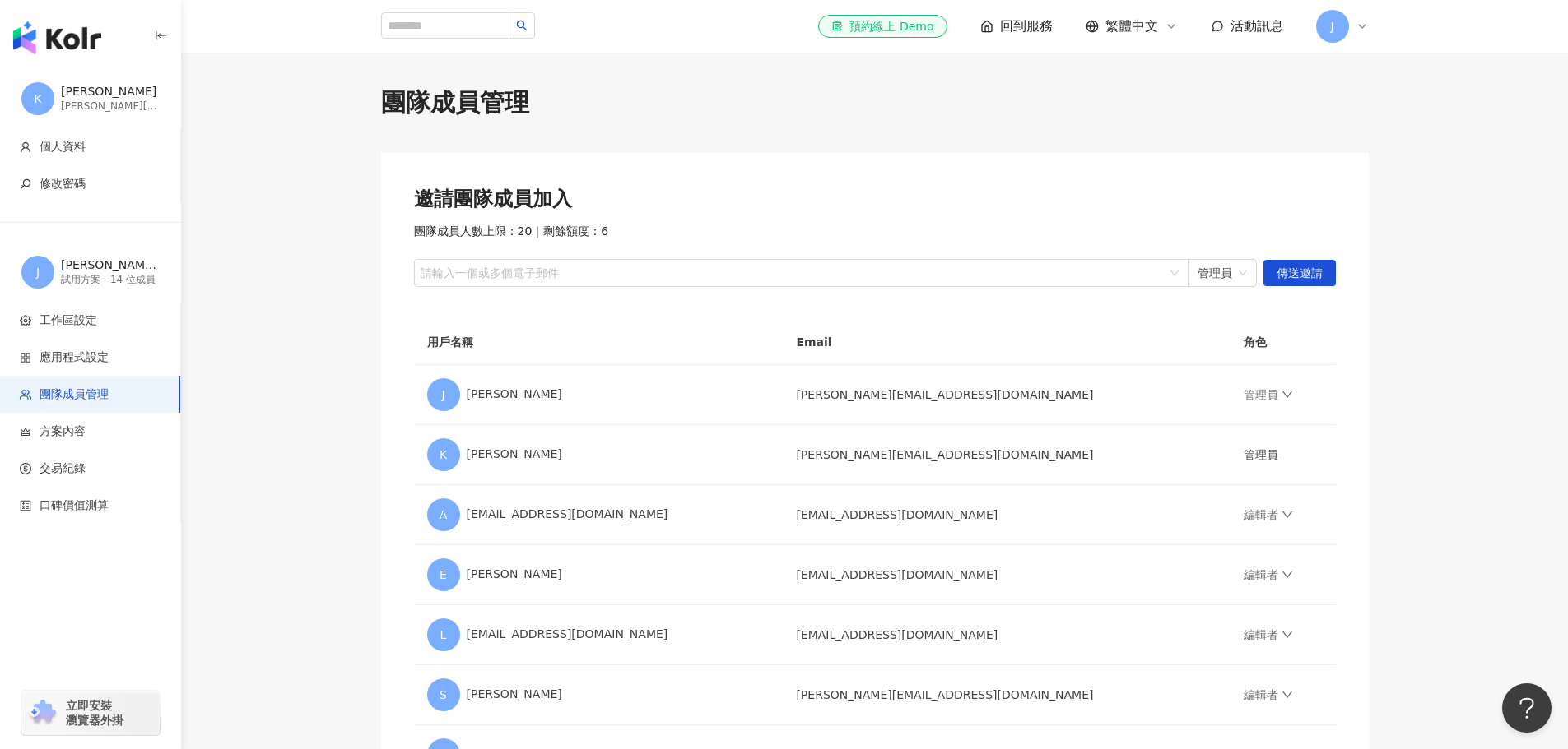
click at [1005, 22] on span "回到服務" at bounding box center [1026, 27] width 52 height 18
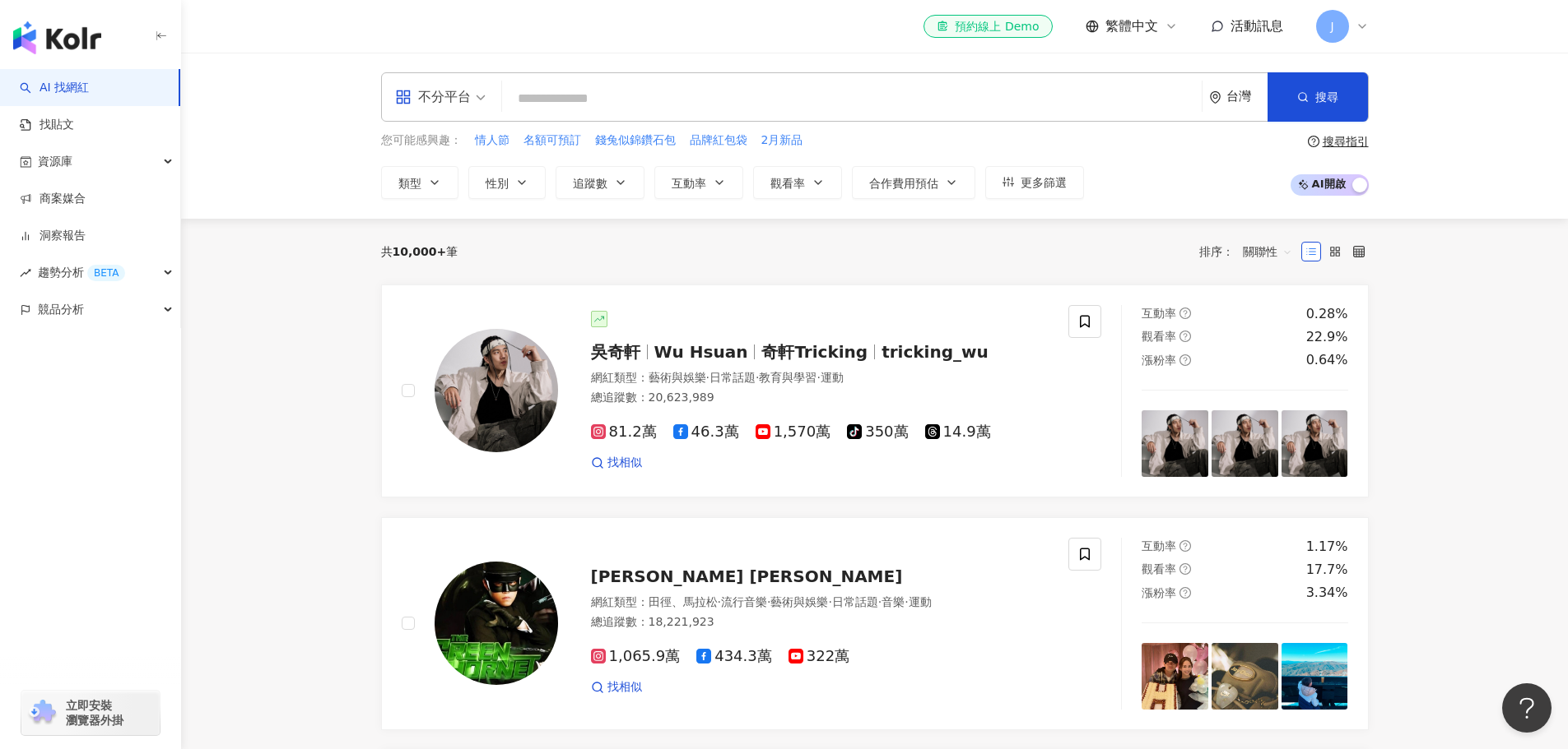
click at [805, 97] on input "search" at bounding box center [853, 98] width 687 height 31
type input "*"
click at [765, 353] on span "奇軒Tricking" at bounding box center [814, 351] width 106 height 19
click at [820, 349] on span "奇軒Tricking" at bounding box center [814, 351] width 106 height 19
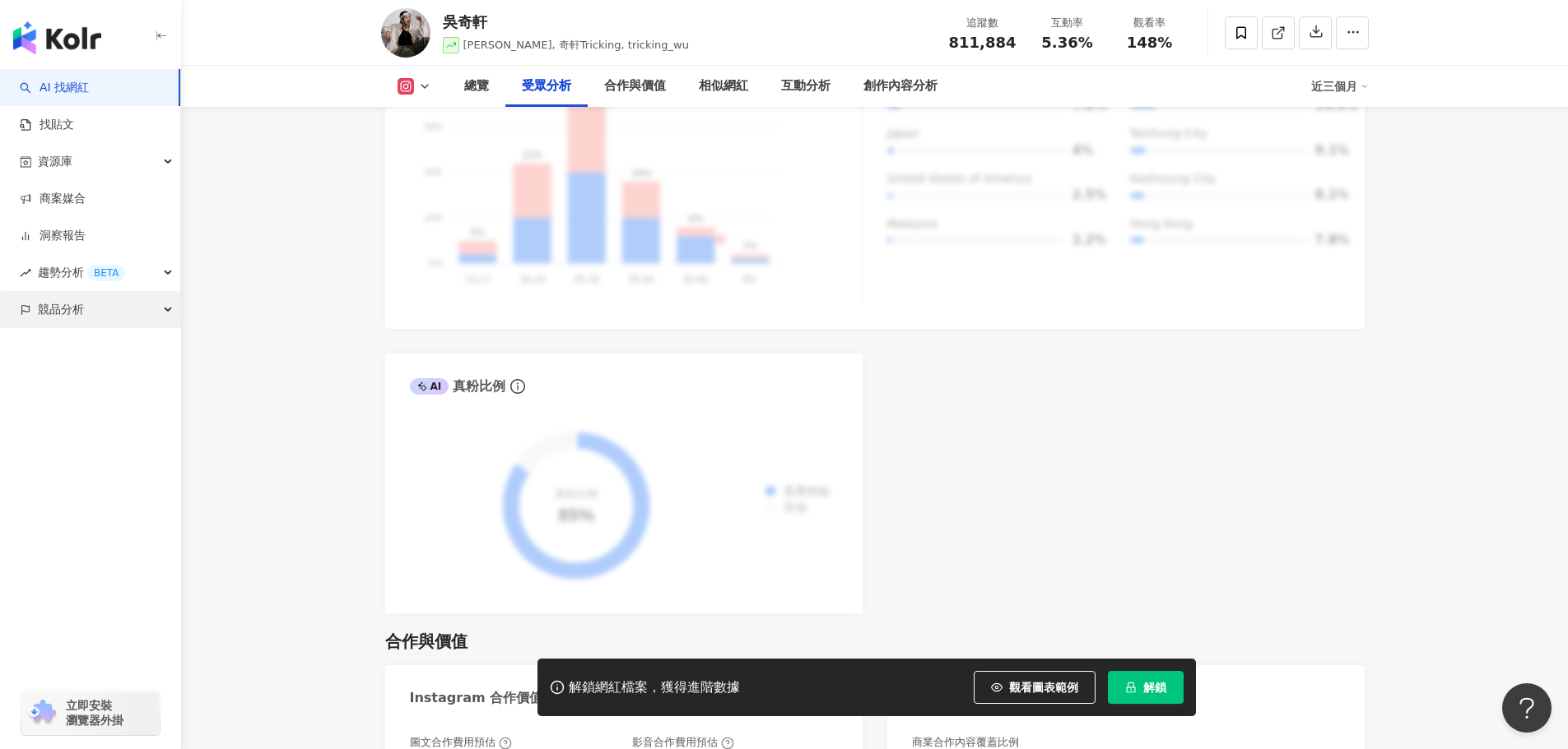
scroll to position [1727, 0]
